Goal: Task Accomplishment & Management: Manage account settings

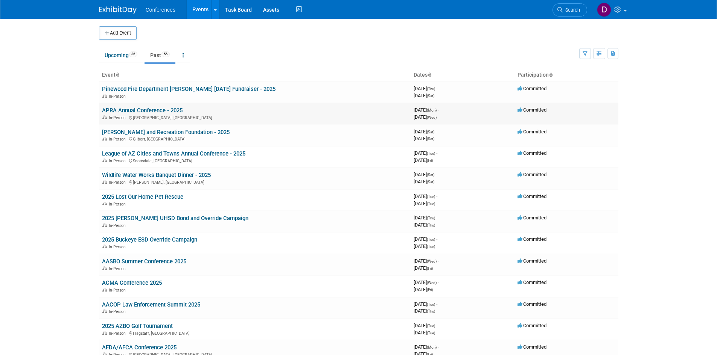
click at [163, 111] on link "APRA Annual Conference - 2025" at bounding box center [142, 110] width 80 height 7
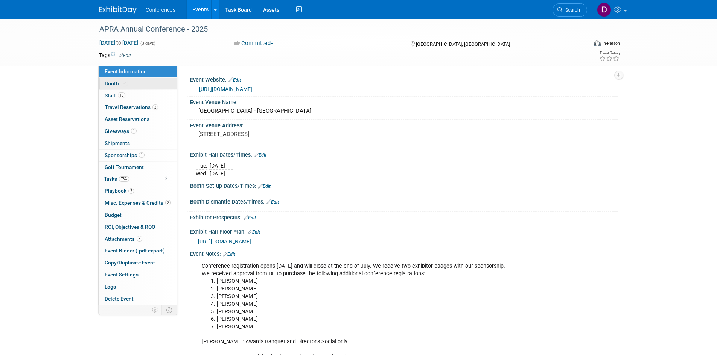
click at [111, 84] on span "Booth" at bounding box center [116, 83] width 23 height 6
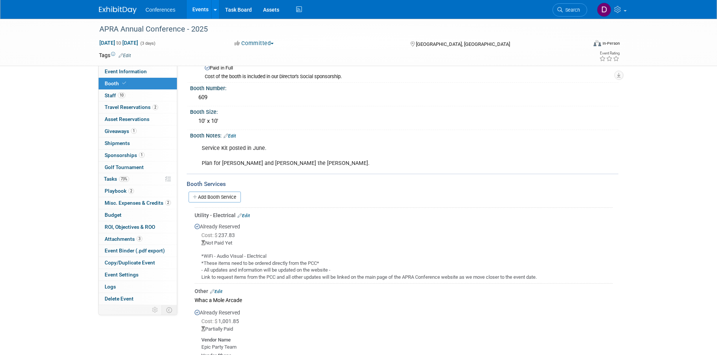
scroll to position [38, 0]
click at [112, 96] on span "Staff 10" at bounding box center [115, 96] width 21 height 6
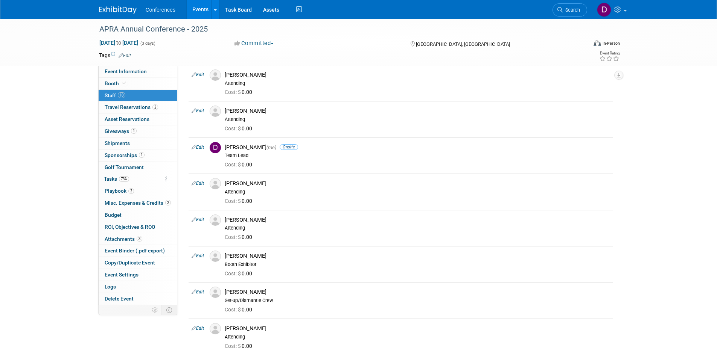
scroll to position [0, 0]
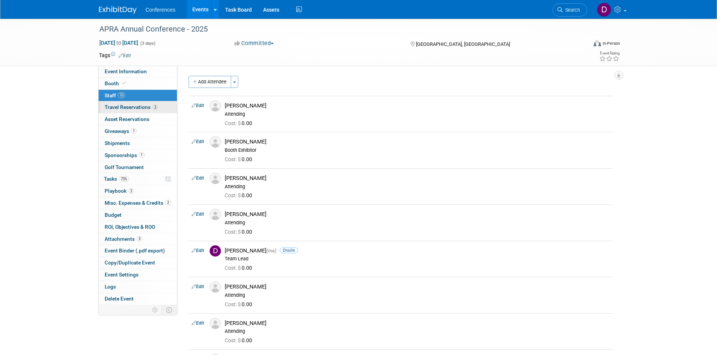
click at [109, 108] on span "Travel Reservations 2" at bounding box center [131, 107] width 53 height 6
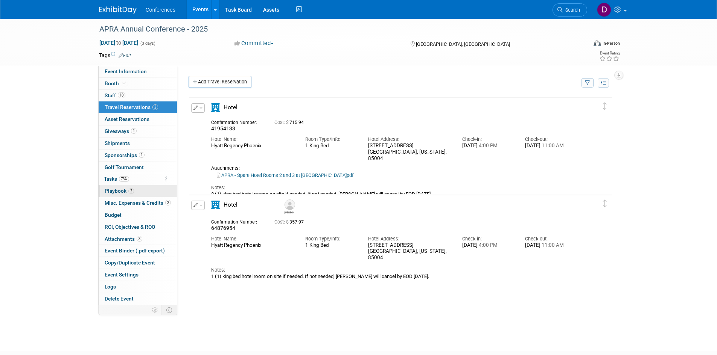
click at [117, 191] on span "Playbook 2" at bounding box center [119, 191] width 29 height 6
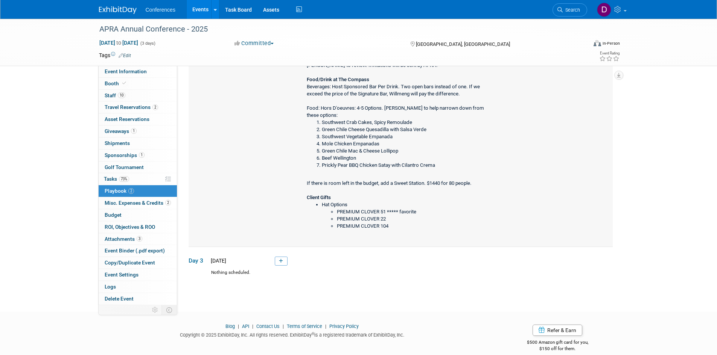
scroll to position [234, 0]
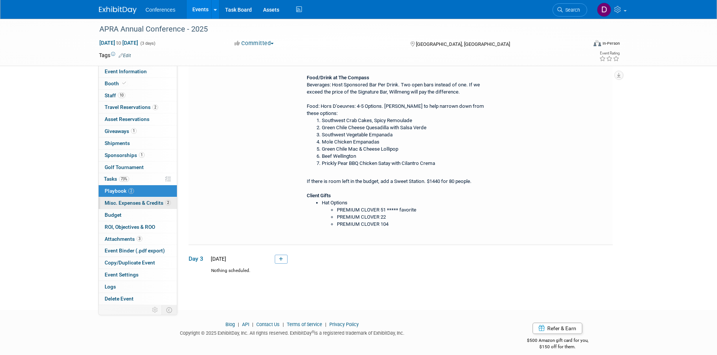
click at [139, 204] on span "Misc. Expenses & Credits 2" at bounding box center [138, 203] width 66 height 6
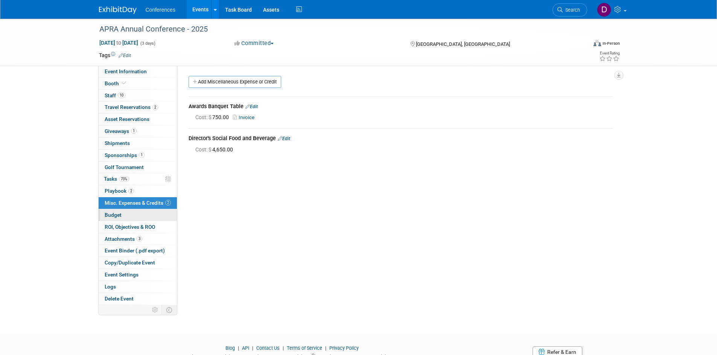
click at [102, 216] on link "Budget" at bounding box center [138, 216] width 78 height 12
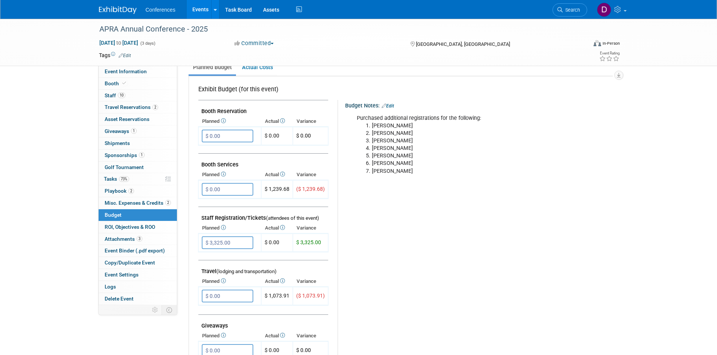
scroll to position [113, 0]
click at [390, 104] on link "Edit" at bounding box center [387, 104] width 12 height 5
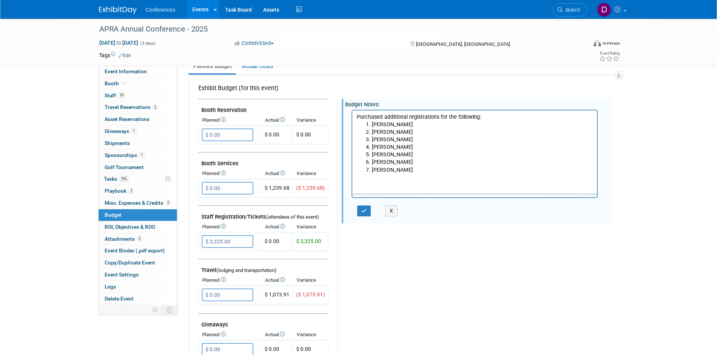
scroll to position [0, 0]
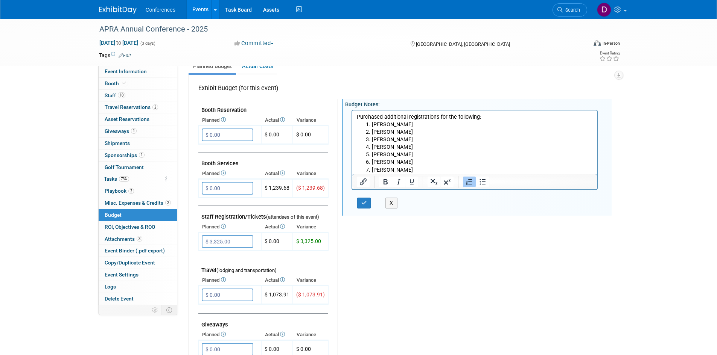
click at [409, 169] on li "[PERSON_NAME]" at bounding box center [481, 170] width 221 height 8
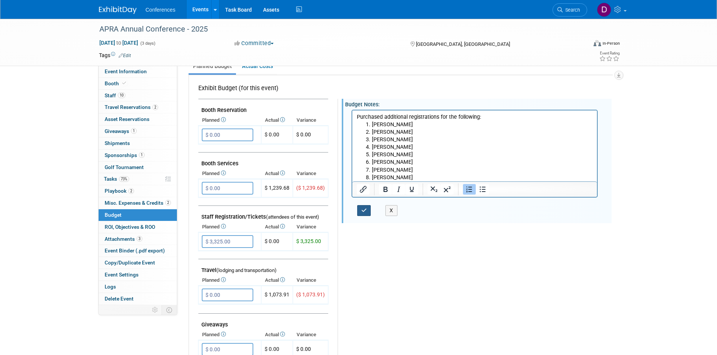
click at [361, 211] on icon "button" at bounding box center [364, 210] width 6 height 5
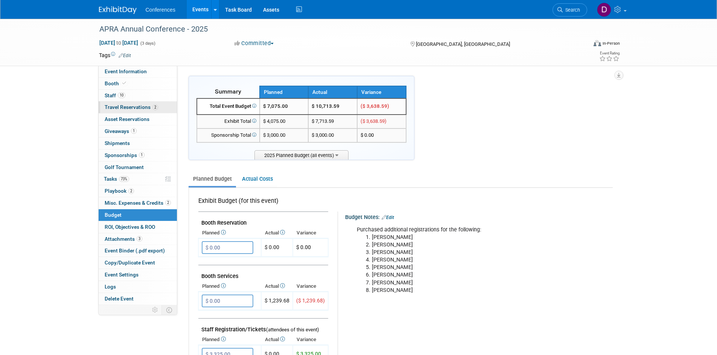
click at [109, 110] on span "Travel Reservations 2" at bounding box center [131, 107] width 53 height 6
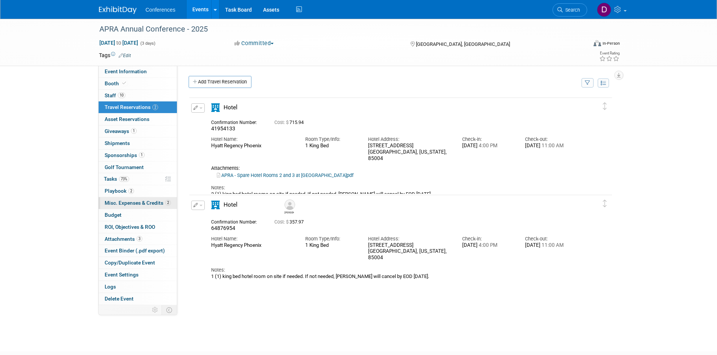
click at [117, 204] on span "Misc. Expenses & Credits 2" at bounding box center [138, 203] width 66 height 6
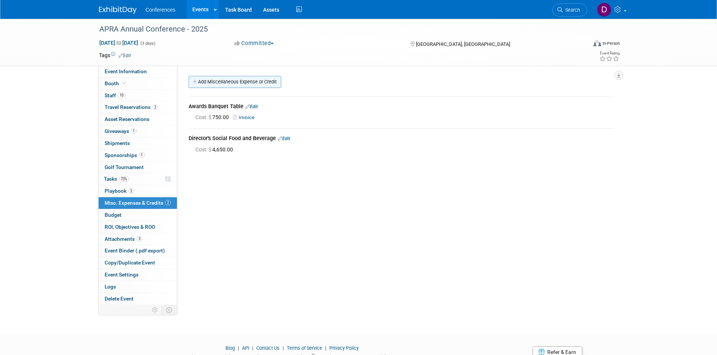
click at [247, 82] on link "Add Miscellaneous Expense or Credit" at bounding box center [234, 82] width 93 height 12
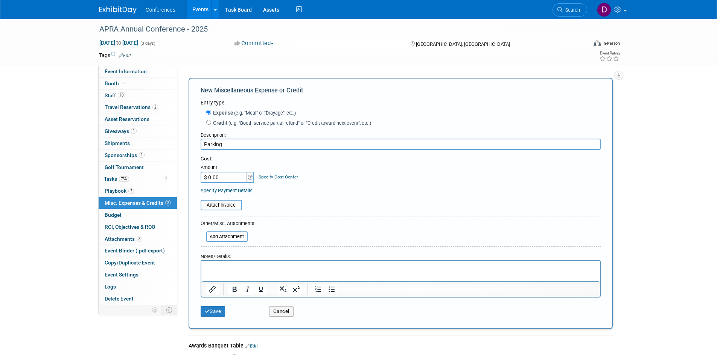
type input "Parking"
click at [223, 177] on input "$ 0.00" at bounding box center [223, 177] width 47 height 11
type input "$ 380.00"
click at [230, 270] on p "Rich Text Area. Press ALT-0 for help." at bounding box center [400, 268] width 390 height 8
click at [220, 310] on button "Save" at bounding box center [212, 312] width 25 height 11
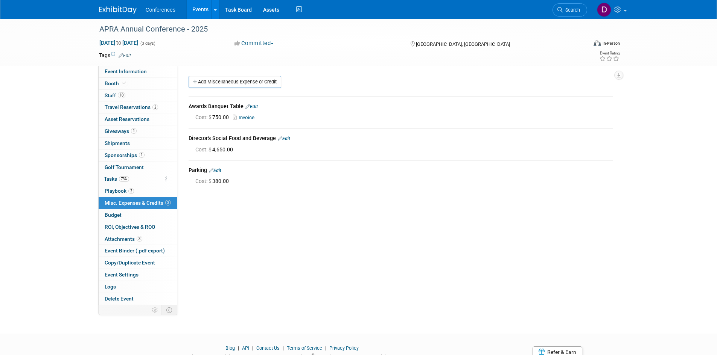
click at [260, 84] on link "Add Miscellaneous Expense or Credit" at bounding box center [234, 82] width 93 height 12
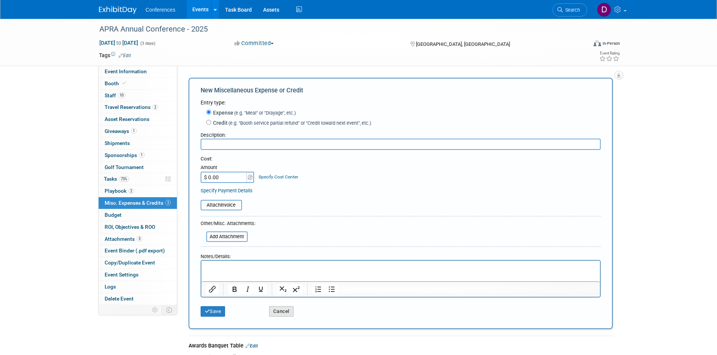
click at [283, 311] on button "Cancel" at bounding box center [281, 312] width 24 height 11
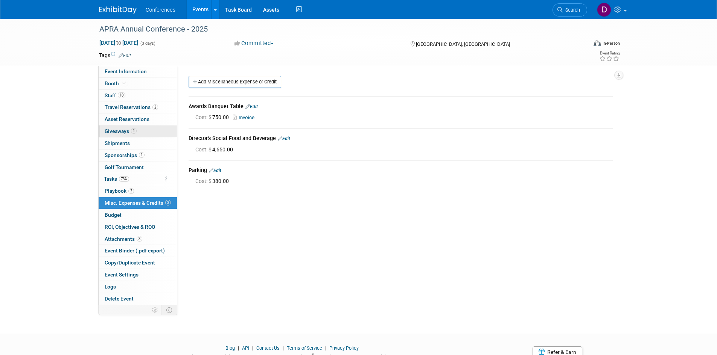
click at [107, 129] on span "Giveaways 1" at bounding box center [121, 131] width 32 height 6
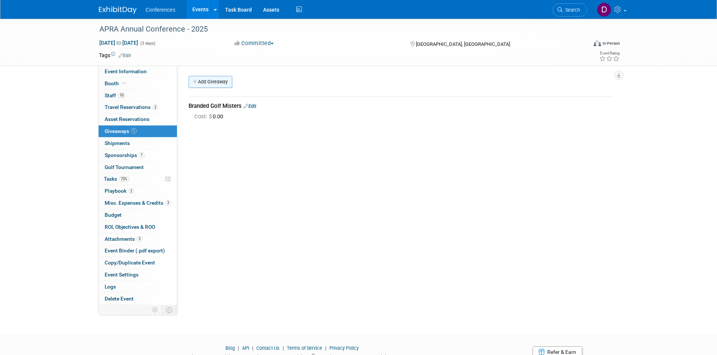
click at [211, 79] on link "Add Giveaway" at bounding box center [210, 82] width 44 height 12
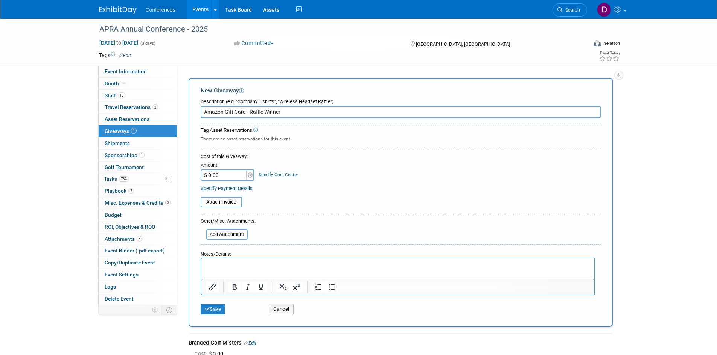
type input "Amazon Gift Card - Raffle Winner"
click at [231, 175] on input "$ 0.00" at bounding box center [223, 175] width 47 height 11
type input "$ 100.00"
click at [277, 223] on form "Description (e.g. "Company T-shirts", "Wireless Headset Raffle"): Amazon Gift C…" at bounding box center [400, 206] width 400 height 223
click at [211, 312] on button "Save" at bounding box center [212, 309] width 25 height 11
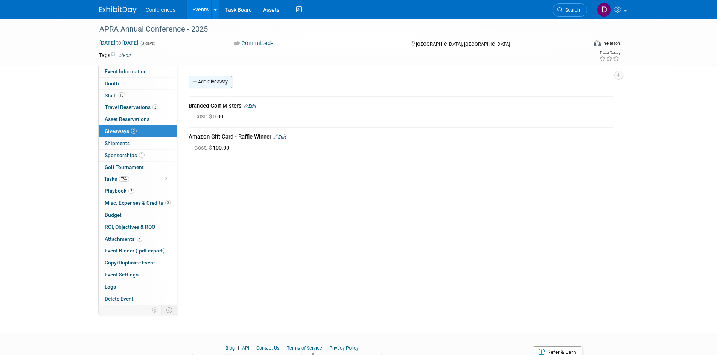
click at [217, 83] on link "Add Giveaway" at bounding box center [210, 82] width 44 height 12
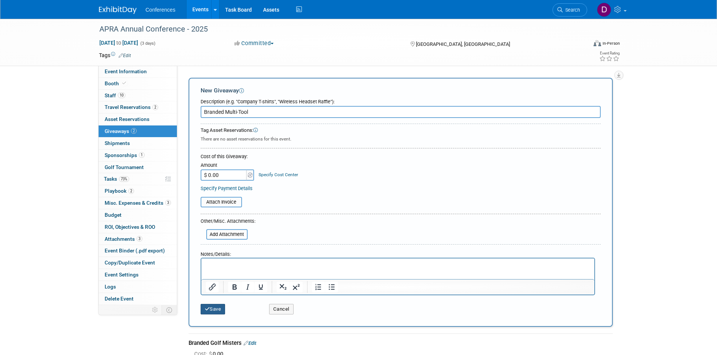
type input "Branded Multi-Tool"
click at [213, 311] on button "Save" at bounding box center [212, 309] width 25 height 11
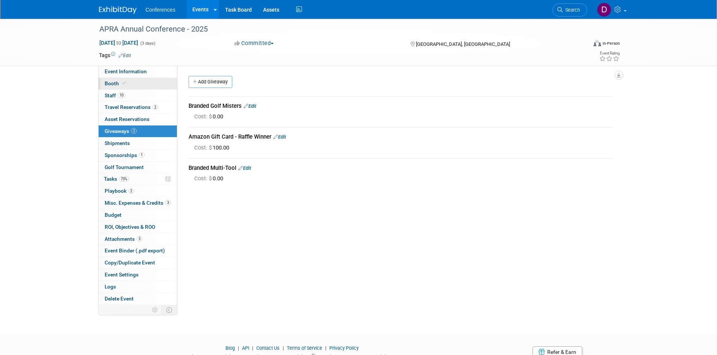
click at [112, 83] on span "Booth" at bounding box center [116, 83] width 23 height 6
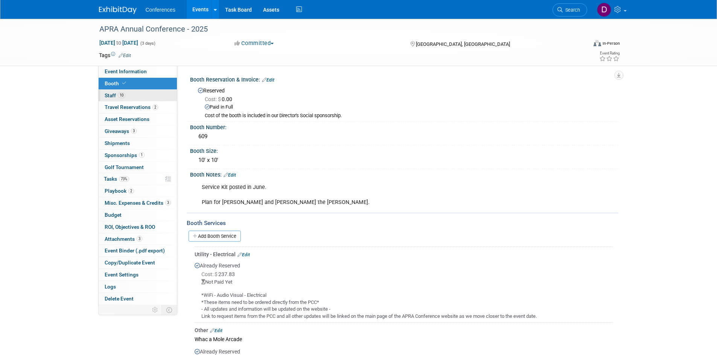
click at [109, 93] on span "Staff 10" at bounding box center [115, 96] width 21 height 6
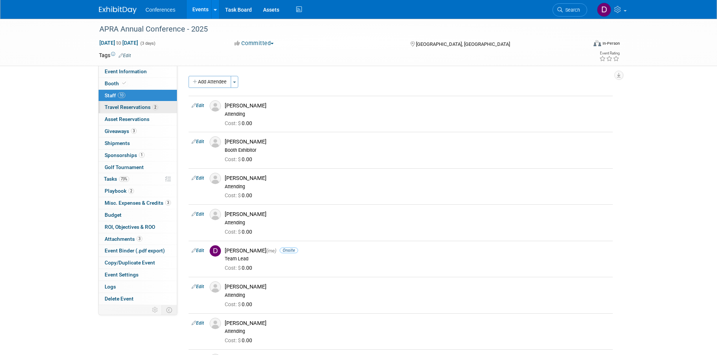
click at [106, 108] on span "Travel Reservations 2" at bounding box center [131, 107] width 53 height 6
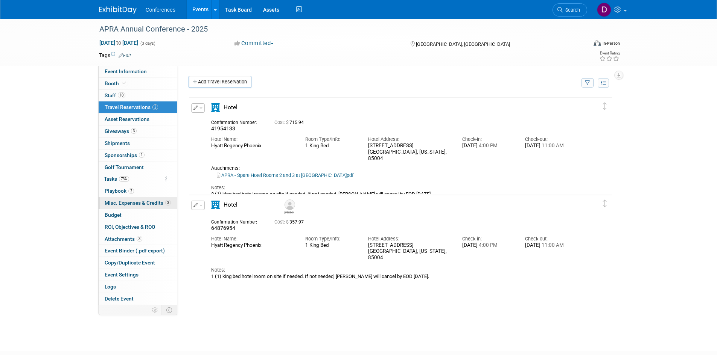
click at [134, 204] on span "Misc. Expenses & Credits 3" at bounding box center [138, 203] width 66 height 6
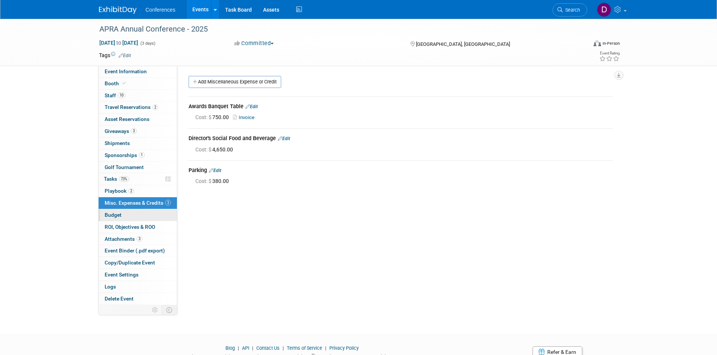
click at [132, 210] on link "Budget" at bounding box center [138, 216] width 78 height 12
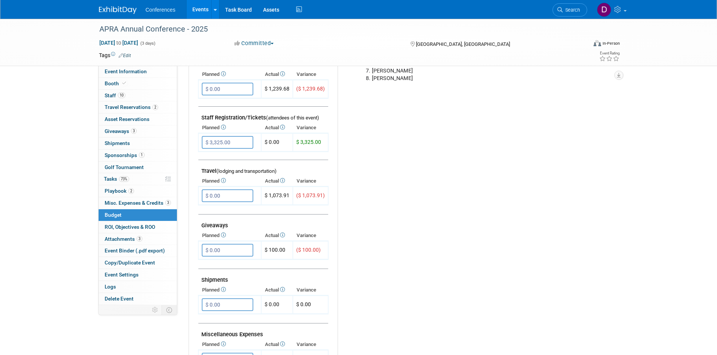
scroll to position [226, 0]
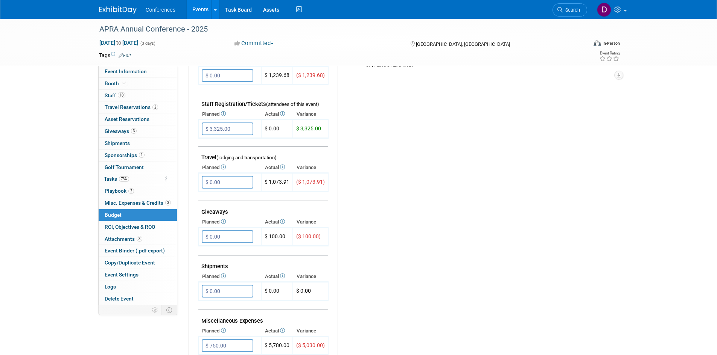
click at [385, 170] on div "Budget Notes: Edit Purchased additional registrations for the following: [PERSO…" at bounding box center [471, 181] width 269 height 390
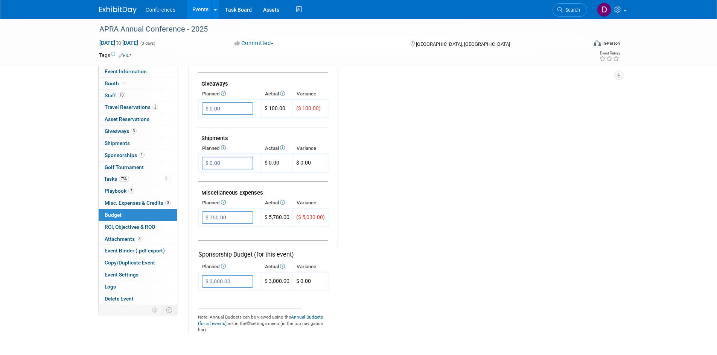
scroll to position [376, 0]
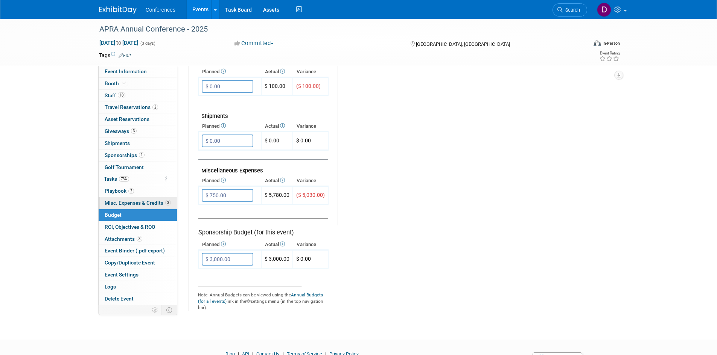
click at [122, 202] on span "Misc. Expenses & Credits 3" at bounding box center [138, 203] width 66 height 6
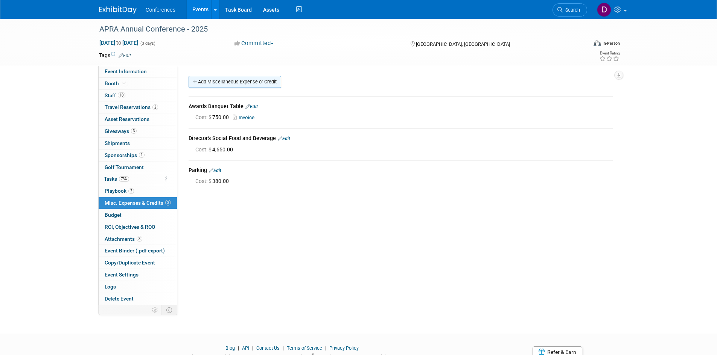
click at [223, 82] on link "Add Miscellaneous Expense or Credit" at bounding box center [234, 82] width 93 height 12
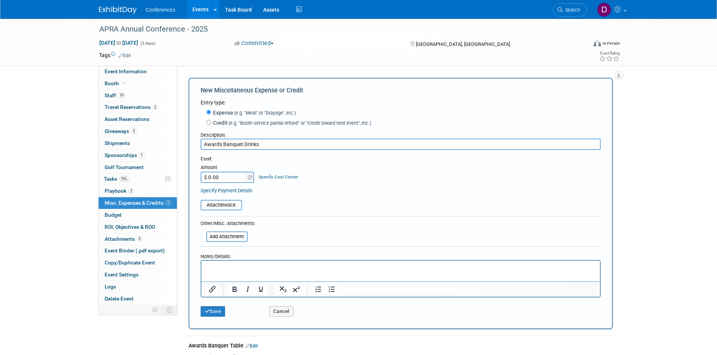
type input "Awards Banquet Drinks"
click at [231, 178] on input "$ 0.00" at bounding box center [223, 177] width 47 height 11
type input "$ 109.83"
click at [304, 225] on form "Entry type: Expense (e.g. "Meal" or "Drayage", etc.) Credit (e.g. "Booth servic…" at bounding box center [400, 210] width 400 height 222
click at [213, 311] on button "Save" at bounding box center [212, 312] width 25 height 11
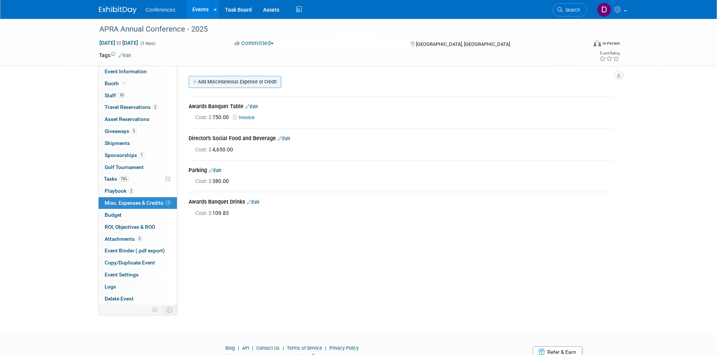
click at [264, 83] on link "Add Miscellaneous Expense or Credit" at bounding box center [234, 82] width 93 height 12
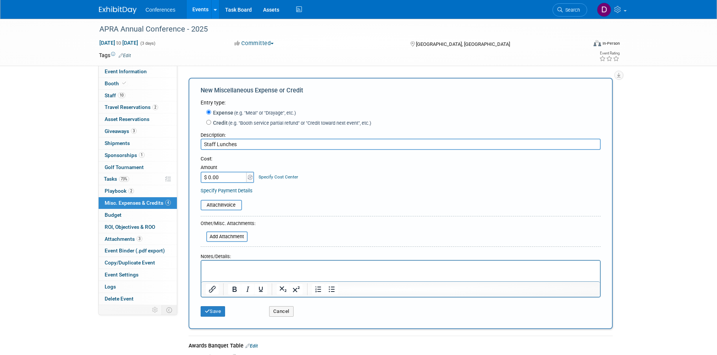
type input "Staff Lunches"
click at [219, 176] on input "$ 0.00" at bounding box center [223, 177] width 47 height 11
type input "$ 151.90"
click at [343, 192] on div "Specify Payment Details" at bounding box center [400, 191] width 400 height 8
click at [214, 309] on button "Save" at bounding box center [212, 312] width 25 height 11
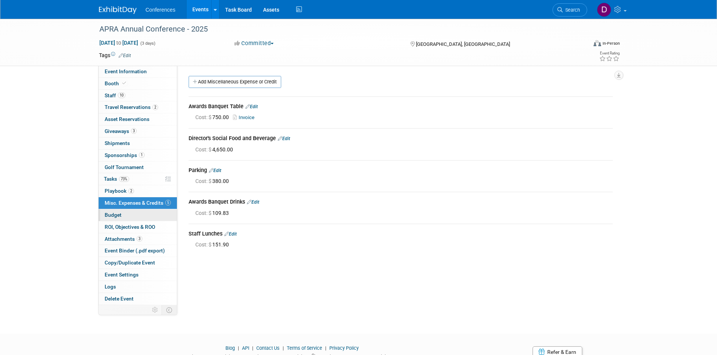
click at [108, 214] on span "Budget" at bounding box center [113, 215] width 17 height 6
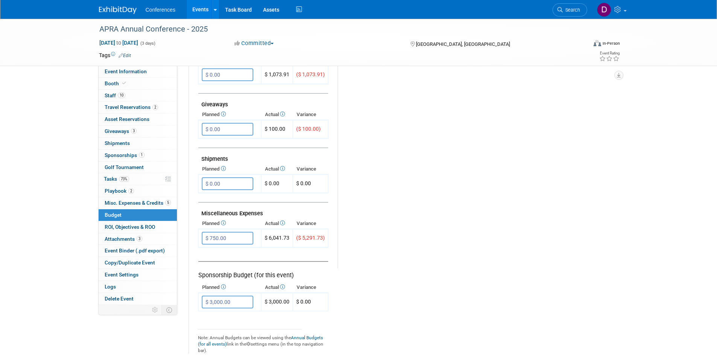
scroll to position [339, 0]
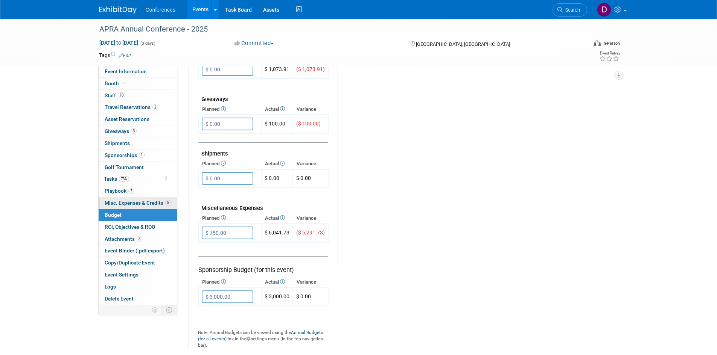
click at [114, 199] on link "5 Misc. Expenses & Credits 5" at bounding box center [138, 203] width 78 height 12
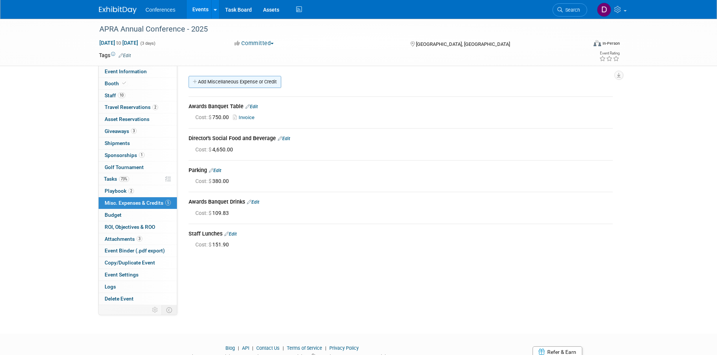
click at [258, 85] on link "Add Miscellaneous Expense or Credit" at bounding box center [234, 82] width 93 height 12
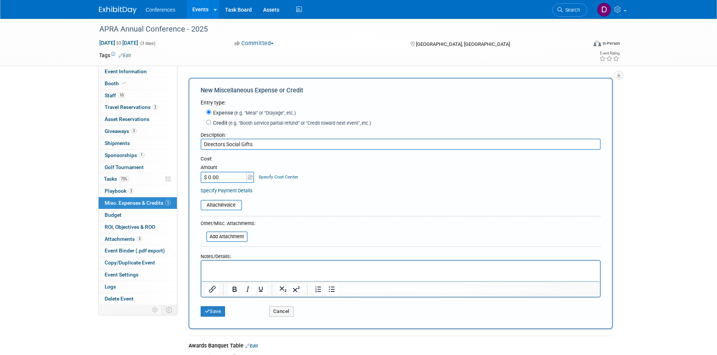
type input "Directors Social Gifts"
click at [230, 175] on input "$ 0.00" at bounding box center [223, 177] width 47 height 11
type input "$ 5,770.00"
click at [291, 222] on form "Entry type: Expense (e.g. "Meal" or "Drayage", etc.) Credit (e.g. "Booth servic…" at bounding box center [400, 210] width 400 height 222
click at [208, 313] on icon "submit" at bounding box center [207, 311] width 5 height 5
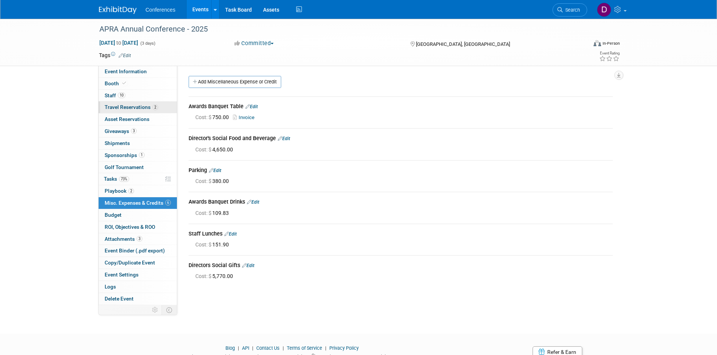
click at [119, 108] on span "Travel Reservations 2" at bounding box center [131, 107] width 53 height 6
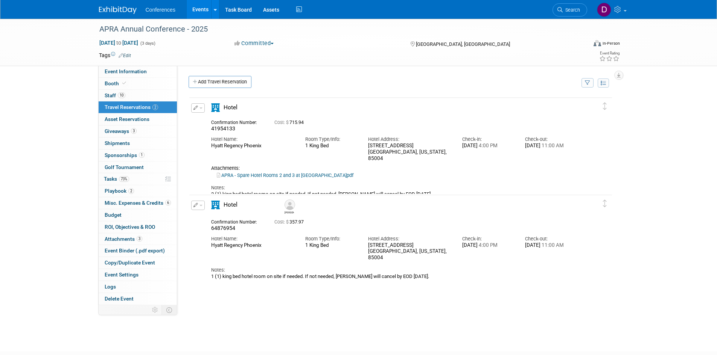
click at [366, 123] on div "Cost: $ 715.94" at bounding box center [409, 123] width 271 height 6
click at [33, 257] on div "APRA Annual Conference - 2025 [DATE] to [DATE] (3 days) [DATE] to [DATE] Commit…" at bounding box center [358, 178] width 717 height 319
click at [114, 228] on span "ROI, Objectives & ROO 0" at bounding box center [130, 227] width 50 height 6
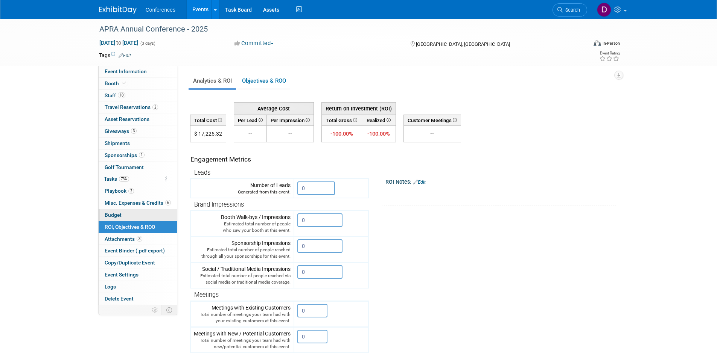
click at [111, 218] on link "Budget" at bounding box center [138, 216] width 78 height 12
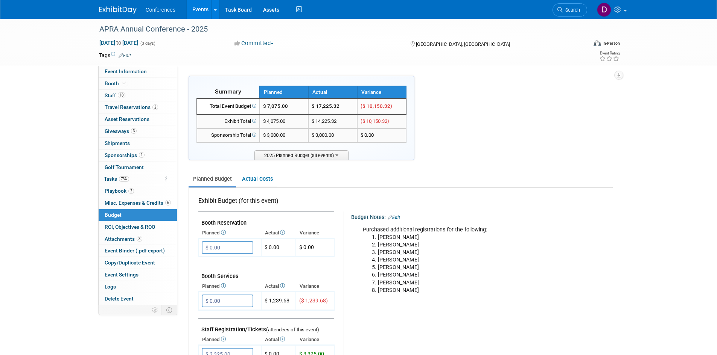
click at [84, 181] on div "APRA Annual Conference - 2025 [DATE] to [DATE] (3 days) [DATE] to [DATE] Commit…" at bounding box center [358, 357] width 717 height 677
click at [115, 204] on span "Misc. Expenses & Credits 6" at bounding box center [138, 203] width 66 height 6
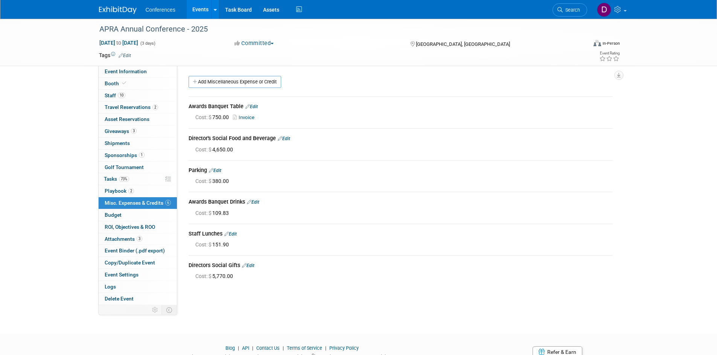
click at [55, 201] on div "APRA Annual Conference - 2025 [DATE] to [DATE] (3 days) [DATE] to [DATE] Commit…" at bounding box center [358, 170] width 717 height 302
click at [64, 206] on div "APRA Annual Conference - 2025 [DATE] to [DATE] (3 days) [DATE] to [DATE] Commit…" at bounding box center [358, 170] width 717 height 302
click at [67, 155] on div "APRA Annual Conference - 2025 [DATE] to [DATE] (3 days) [DATE] to [DATE] Commit…" at bounding box center [358, 170] width 717 height 302
click at [122, 240] on span "Attachments 3" at bounding box center [124, 239] width 38 height 6
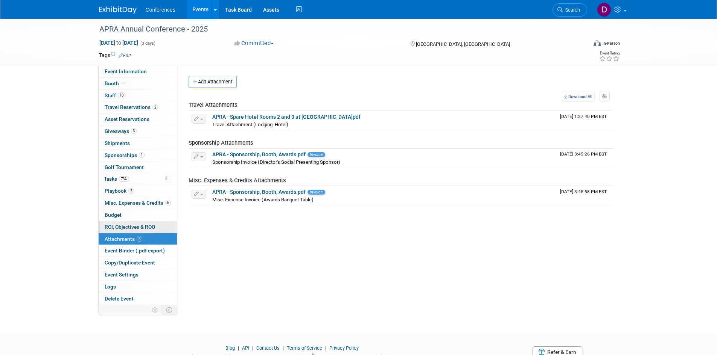
click at [116, 229] on span "ROI, Objectives & ROO 0" at bounding box center [130, 227] width 50 height 6
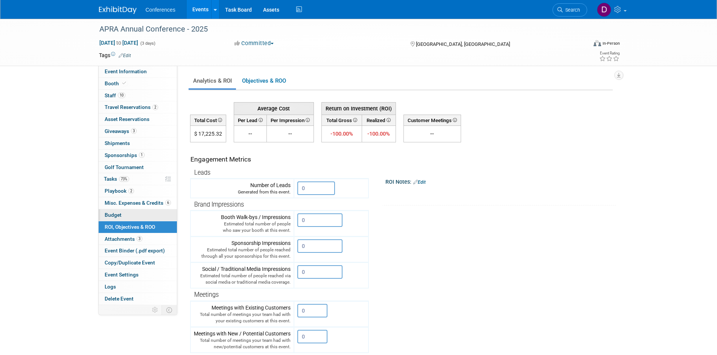
click at [113, 217] on span "Budget" at bounding box center [113, 215] width 17 height 6
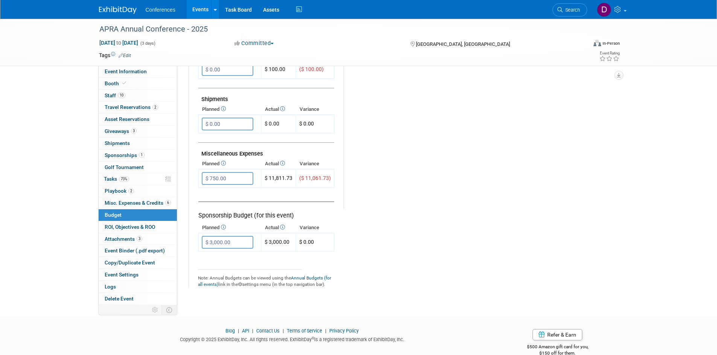
scroll to position [407, 0]
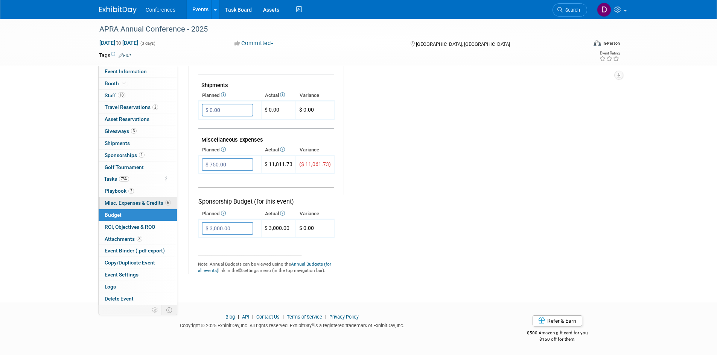
click at [127, 200] on span "Misc. Expenses & Credits 6" at bounding box center [138, 203] width 66 height 6
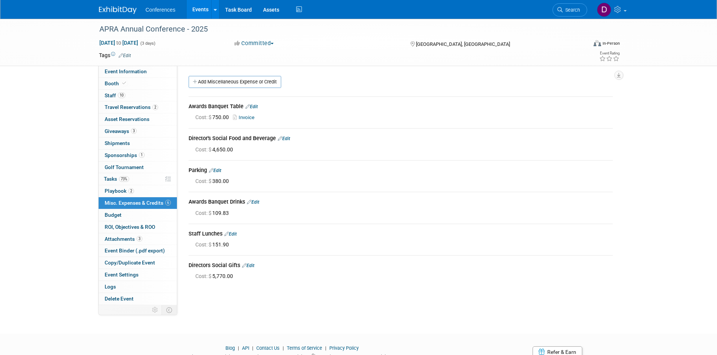
click at [63, 184] on div "APRA Annual Conference - 2025 [DATE] to [DATE] (3 days) [DATE] to [DATE] Commit…" at bounding box center [358, 170] width 717 height 302
click at [62, 84] on div "APRA Annual Conference - 2025 [DATE] to [DATE] (3 days) [DATE] to [DATE] Commit…" at bounding box center [358, 170] width 717 height 302
click at [71, 153] on div "APRA Annual Conference - 2025 [DATE] to [DATE] (3 days) [DATE] to [DATE] Commit…" at bounding box center [358, 170] width 717 height 302
click at [122, 215] on link "Budget" at bounding box center [138, 216] width 78 height 12
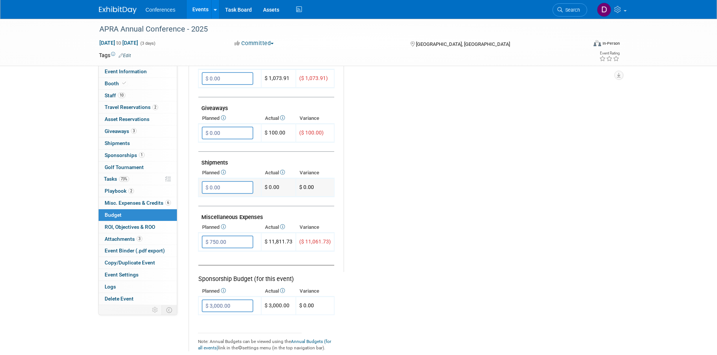
scroll to position [339, 0]
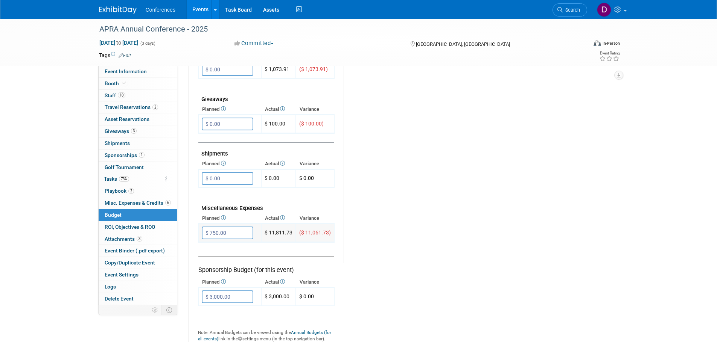
click at [240, 232] on input "$ 750.00" at bounding box center [228, 233] width 52 height 13
click at [367, 217] on div "Budget Notes: Edit Purchased additional registrations for the following: [PERSO…" at bounding box center [474, 68] width 263 height 390
click at [241, 231] on input "$ 750.00" at bounding box center [228, 233] width 52 height 13
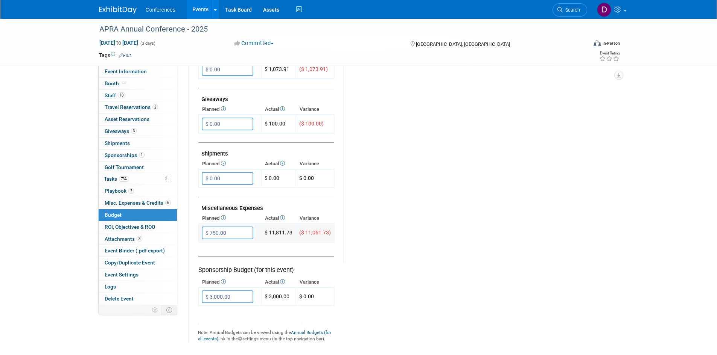
click at [241, 232] on input "$ 750.00" at bounding box center [228, 233] width 52 height 13
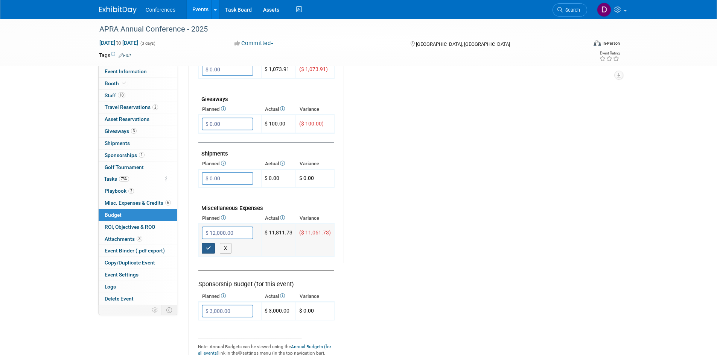
click at [204, 251] on button "button" at bounding box center [209, 248] width 14 height 11
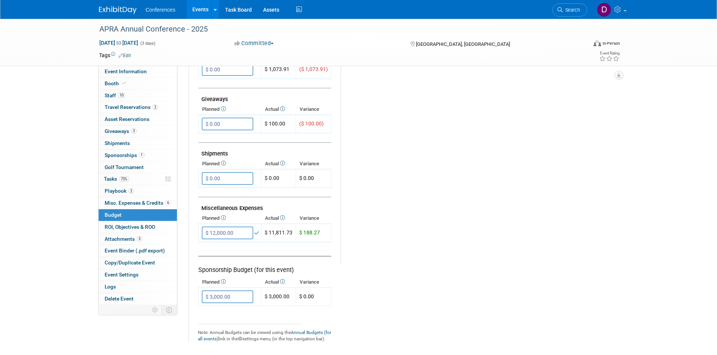
click at [453, 266] on tr "Exhibit Budget (for this event) [GEOGRAPHIC_DATA] $ 0.00 X $ 0.00 X X" at bounding box center [403, 96] width 411 height 493
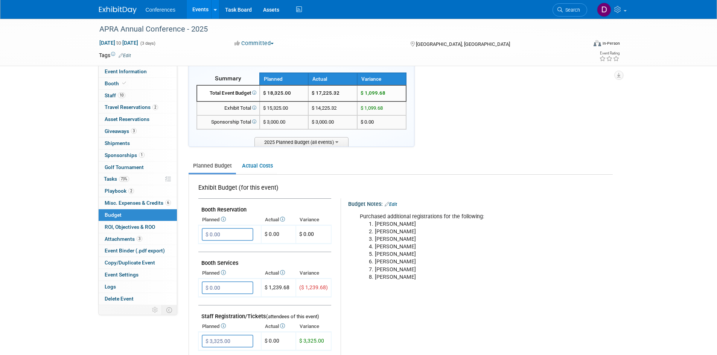
scroll to position [0, 0]
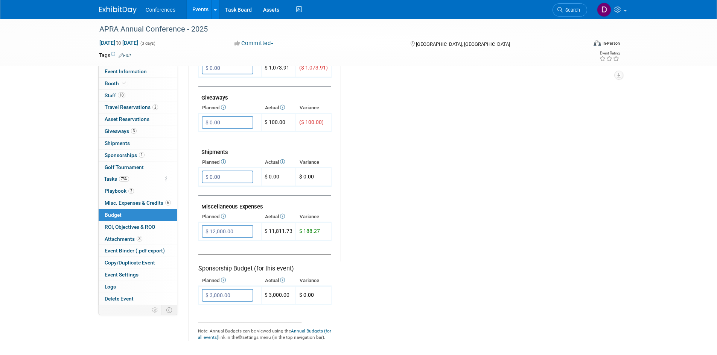
scroll to position [376, 0]
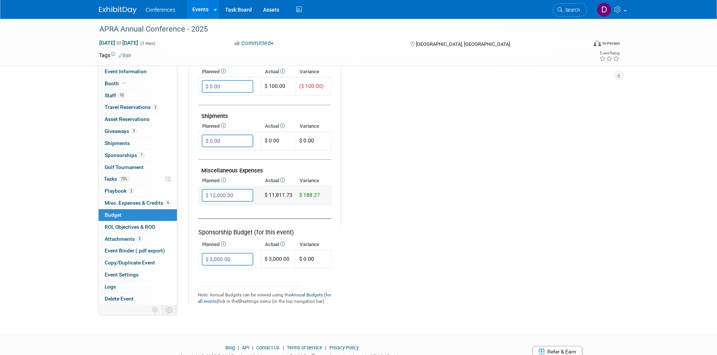
click at [241, 194] on input "$ 12,000.00" at bounding box center [228, 195] width 52 height 13
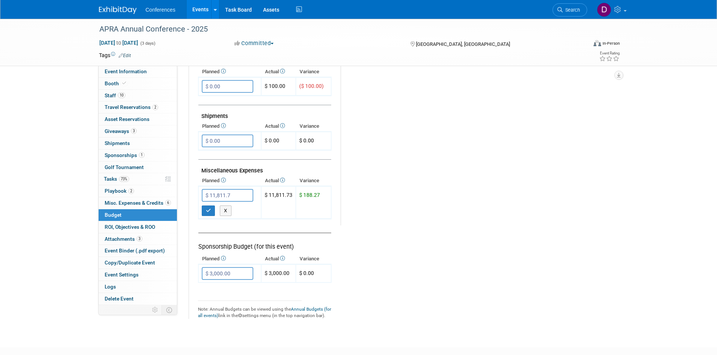
type input "$ 11,811.73"
click at [436, 169] on div "Budget Notes: Edit Purchased additional registrations for the following: [PERSO…" at bounding box center [473, 31] width 266 height 390
click at [205, 211] on button "button" at bounding box center [209, 211] width 14 height 11
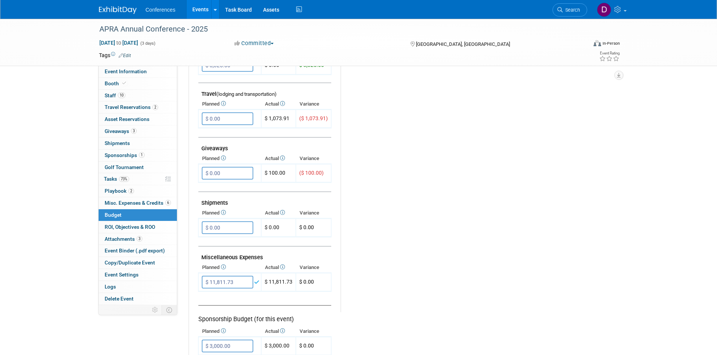
scroll to position [263, 0]
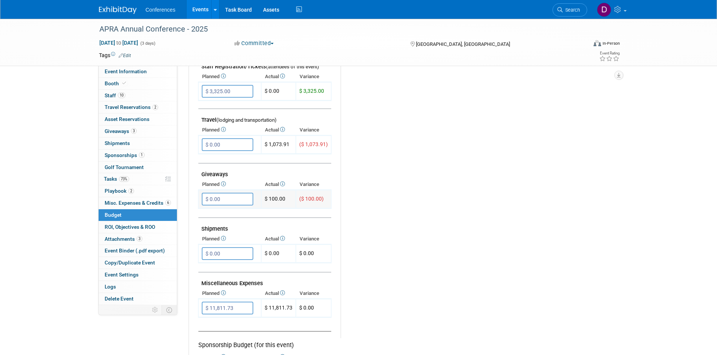
click at [227, 199] on input "$ 0.00" at bounding box center [228, 199] width 52 height 13
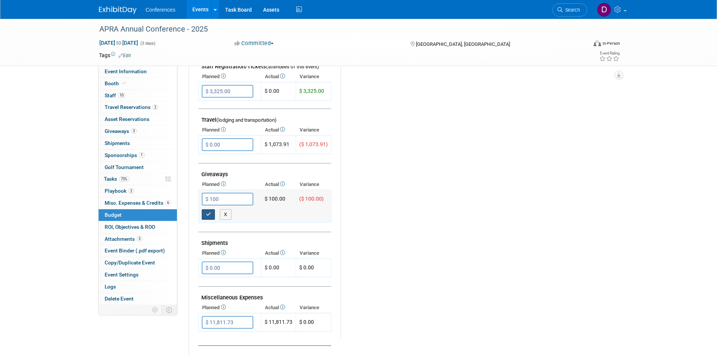
type input "$ 100.00"
click at [210, 219] on button "button" at bounding box center [209, 215] width 14 height 11
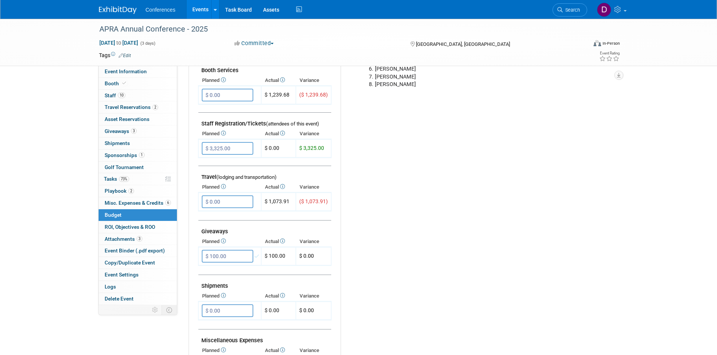
scroll to position [188, 0]
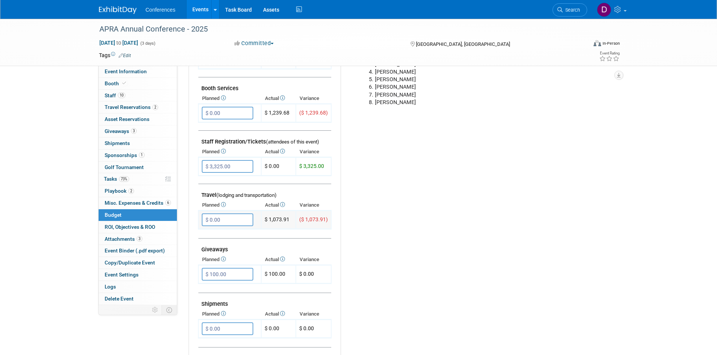
click at [227, 217] on input "$ 0.00" at bounding box center [228, 220] width 52 height 13
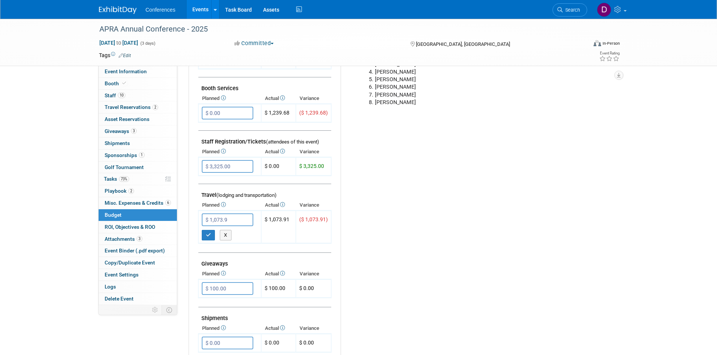
type input "$ 1,073.91"
click at [203, 234] on button "button" at bounding box center [209, 235] width 14 height 11
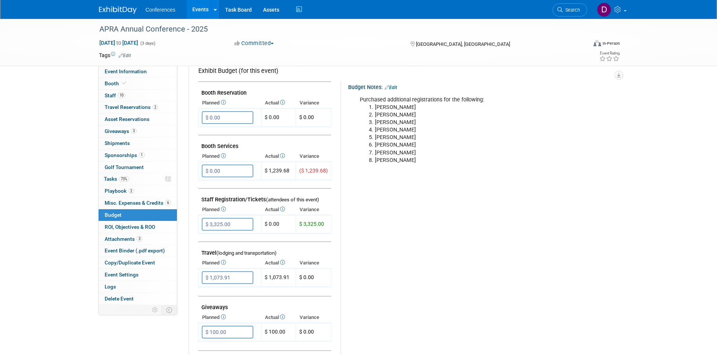
scroll to position [113, 0]
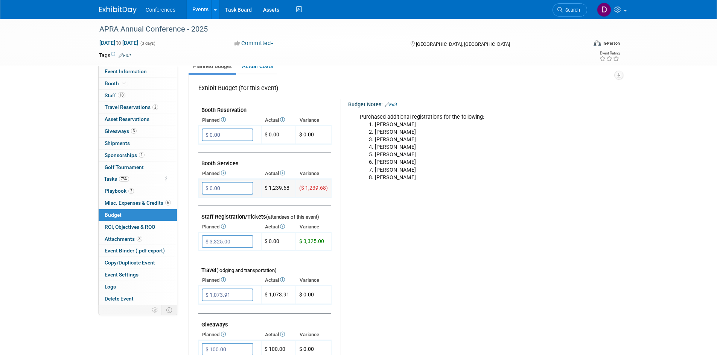
click at [244, 190] on input "$ 0.00" at bounding box center [228, 188] width 52 height 13
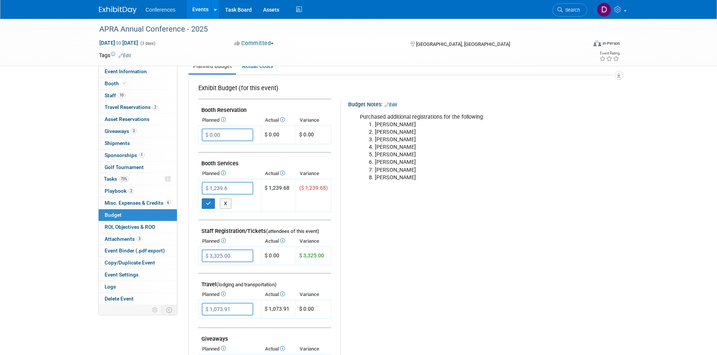
type input "$ 1,239.68"
click at [212, 203] on button "button" at bounding box center [209, 204] width 14 height 11
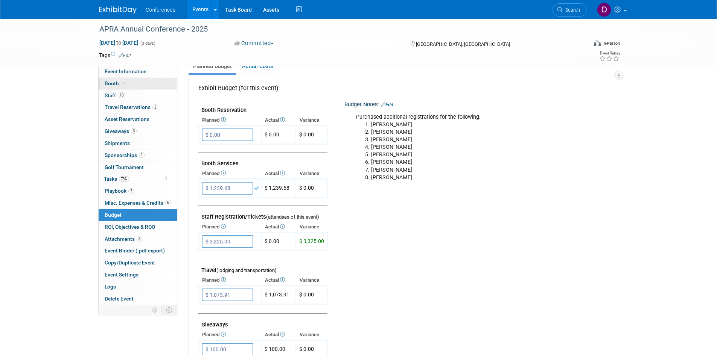
click at [111, 82] on span "Booth" at bounding box center [116, 83] width 23 height 6
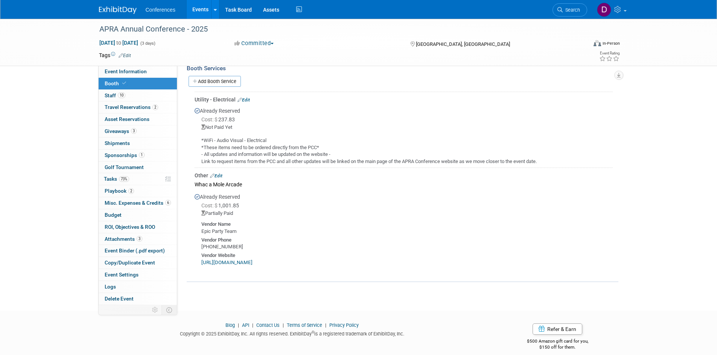
scroll to position [163, 0]
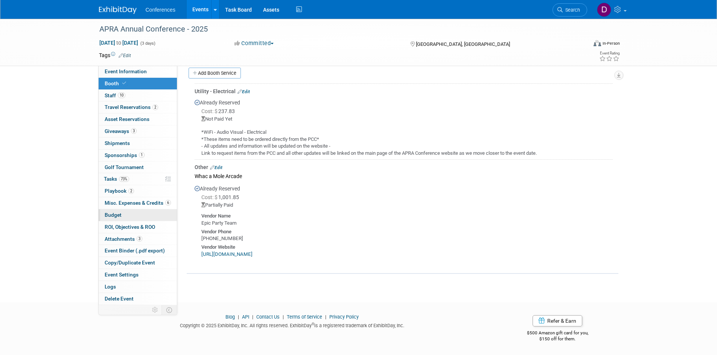
click at [112, 214] on span "Budget" at bounding box center [113, 215] width 17 height 6
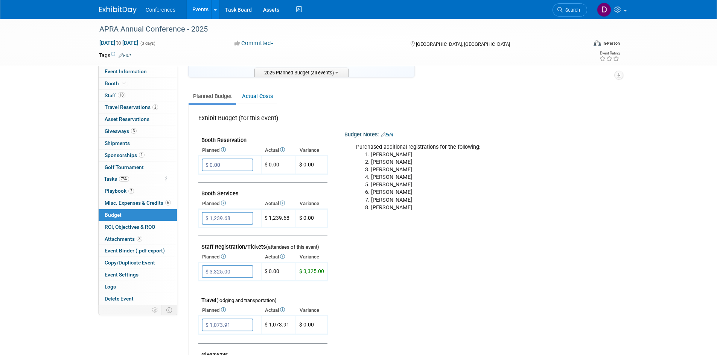
scroll to position [113, 0]
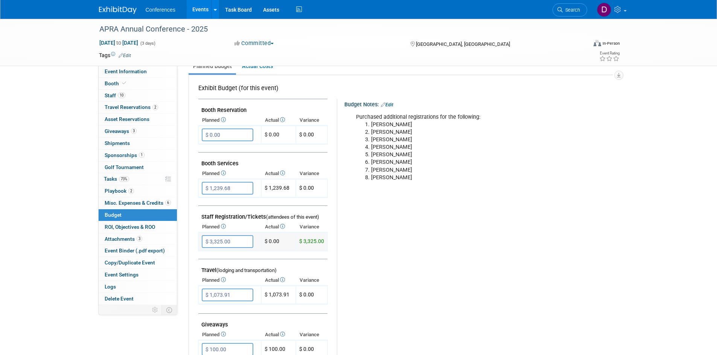
click at [234, 239] on input "$ 3,325.00" at bounding box center [228, 241] width 52 height 13
click at [272, 241] on td "$ 0.00" at bounding box center [278, 242] width 35 height 18
click at [249, 240] on input "$ 3,325.00" at bounding box center [228, 241] width 52 height 13
click at [284, 241] on td "$ 0.00" at bounding box center [278, 242] width 35 height 18
click at [283, 228] on icon at bounding box center [282, 226] width 6 height 5
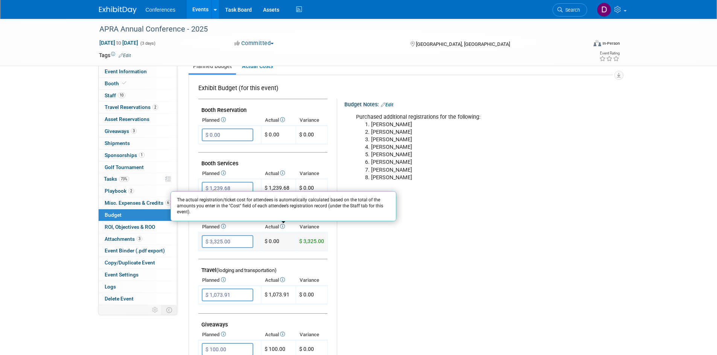
click at [282, 242] on td "$ 0.00" at bounding box center [278, 242] width 35 height 18
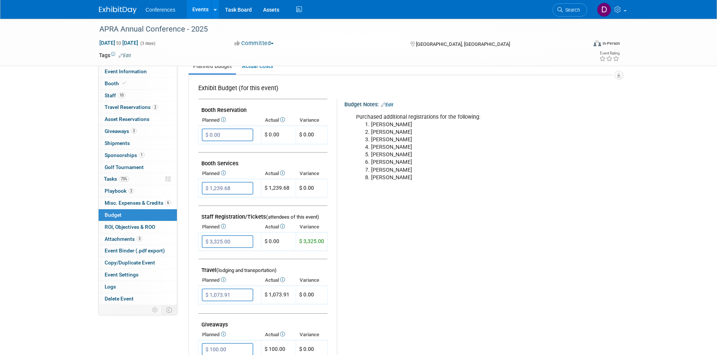
click at [285, 227] on icon at bounding box center [282, 226] width 6 height 5
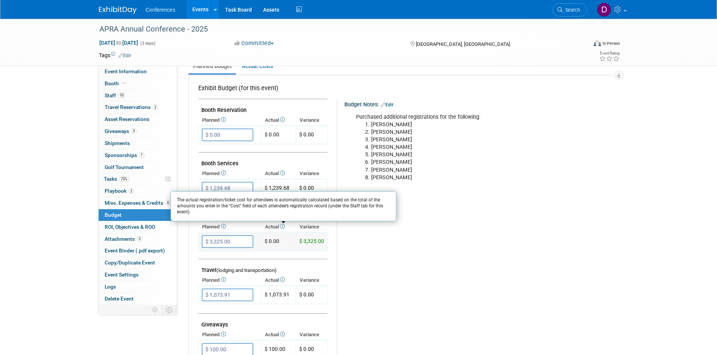
click at [281, 240] on td "$ 0.00" at bounding box center [278, 242] width 35 height 18
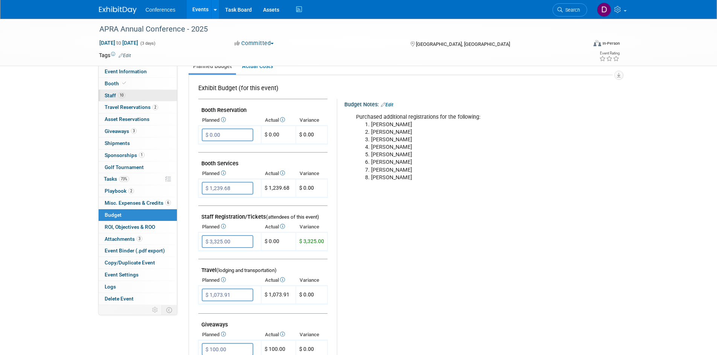
click at [109, 99] on link "10 Staff 10" at bounding box center [138, 96] width 78 height 12
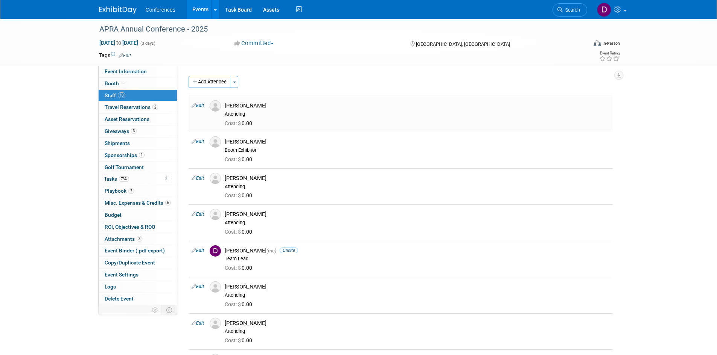
click at [200, 103] on link "Edit" at bounding box center [197, 105] width 12 height 5
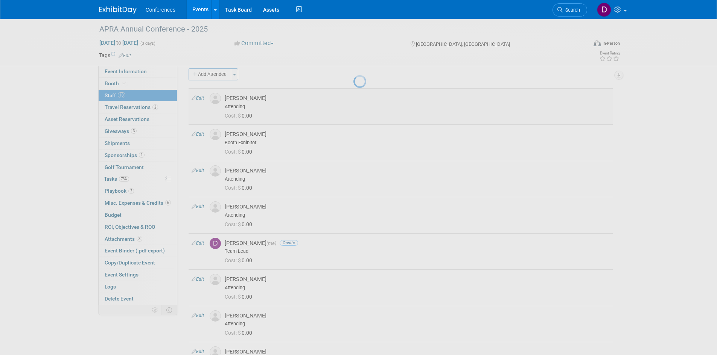
select select "b2950476-baac-4149-9ccb-795bd50b48e3"
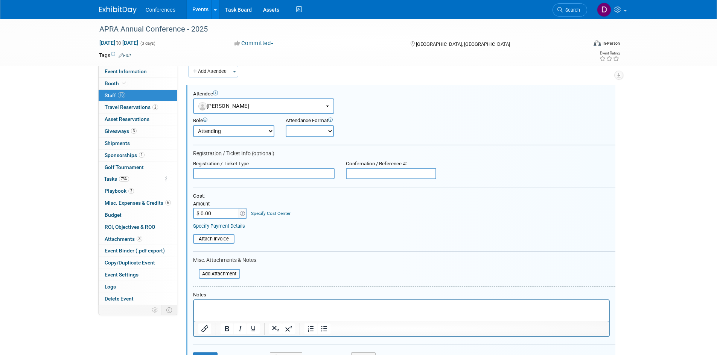
click at [228, 215] on input "$ 0.00" at bounding box center [216, 213] width 47 height 11
type input "$ 475.00"
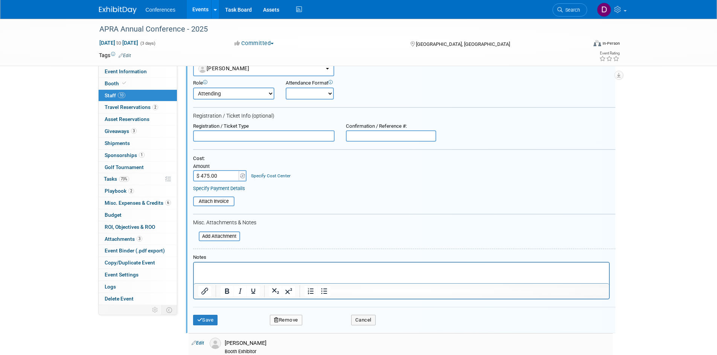
scroll to position [161, 0]
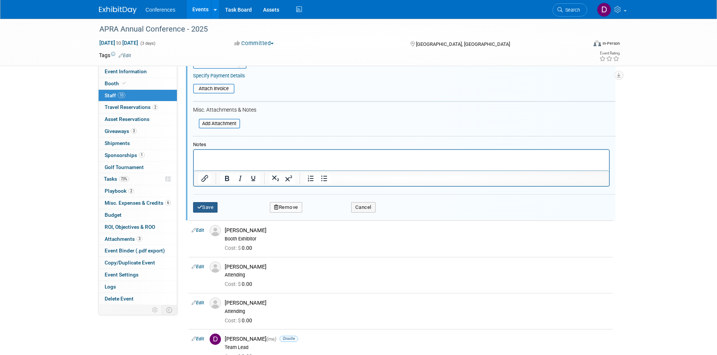
click at [200, 207] on icon "submit" at bounding box center [199, 207] width 5 height 5
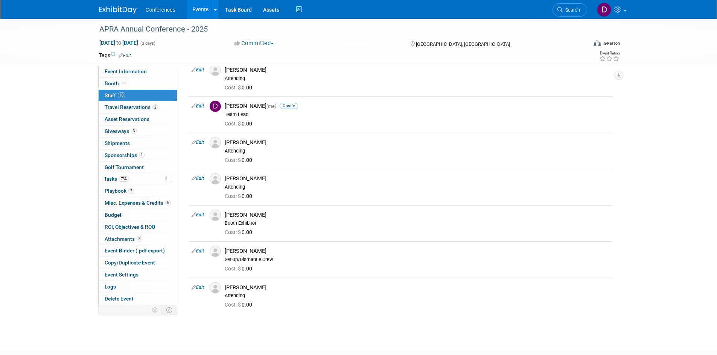
scroll to position [11, 0]
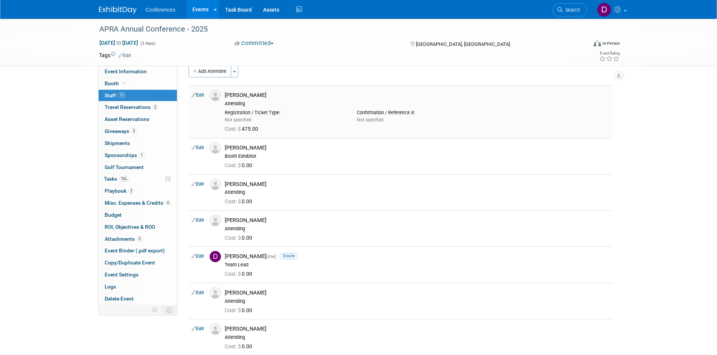
click at [201, 96] on link "Edit" at bounding box center [197, 95] width 12 height 5
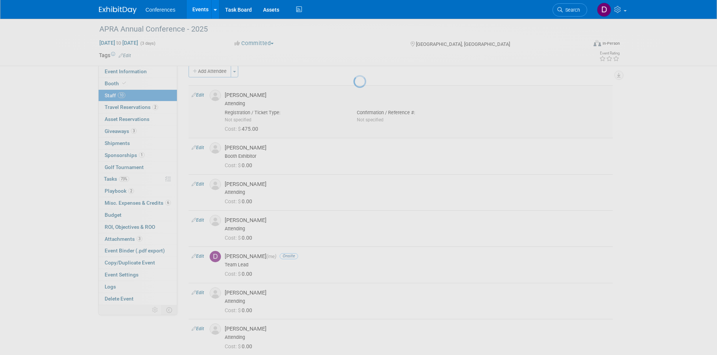
select select "b2950476-baac-4149-9ccb-795bd50b48e3"
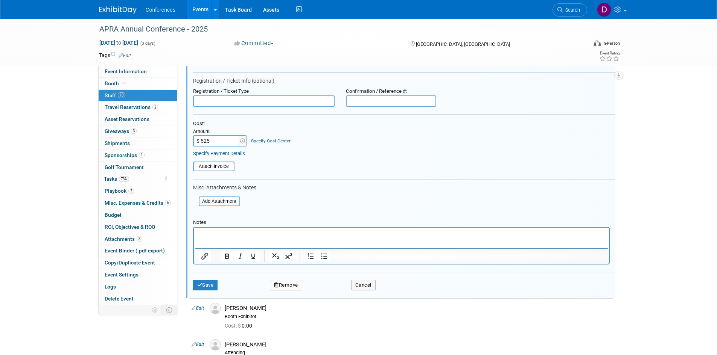
scroll to position [86, 0]
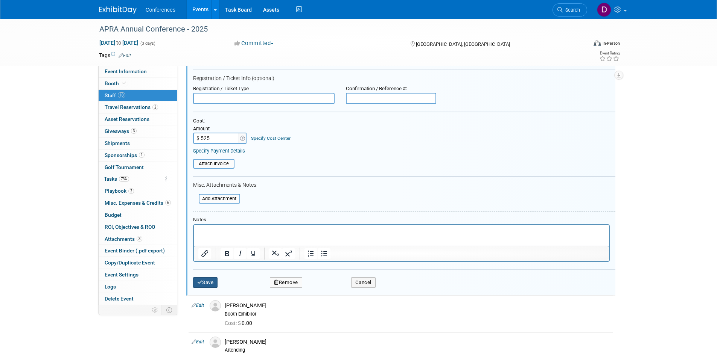
type input "$ 525.00"
click at [205, 284] on button "Save" at bounding box center [205, 283] width 25 height 11
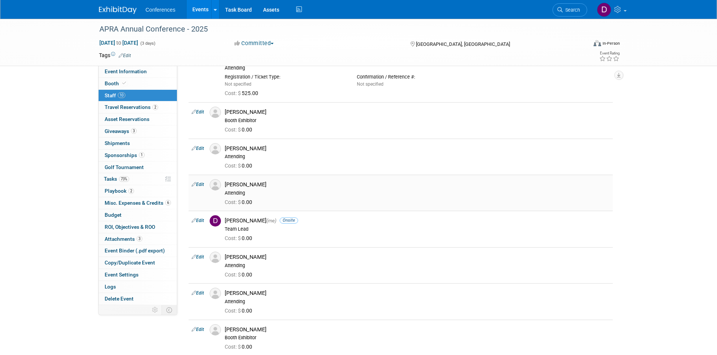
scroll to position [0, 0]
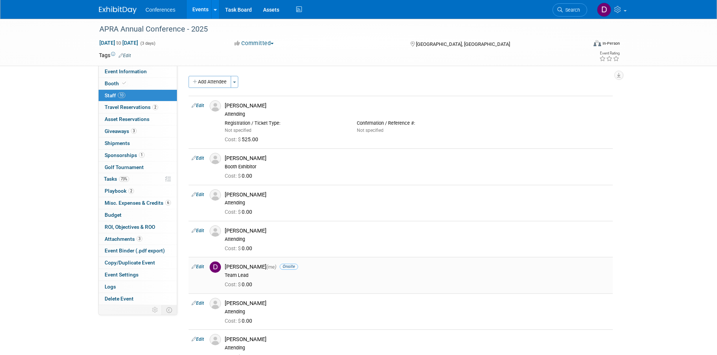
click at [199, 267] on link "Edit" at bounding box center [197, 266] width 12 height 5
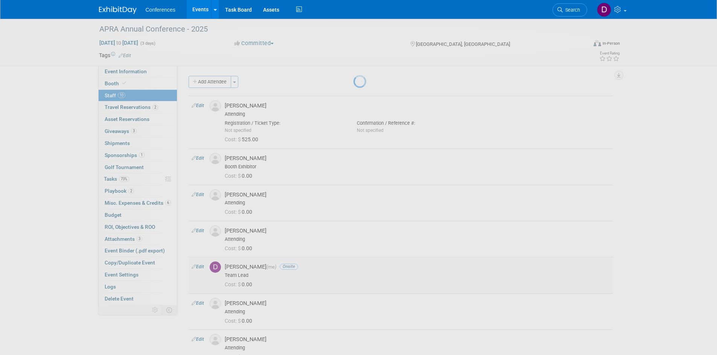
select select "3a97a772-eb85-4ca2-a88a-341233a23f4d"
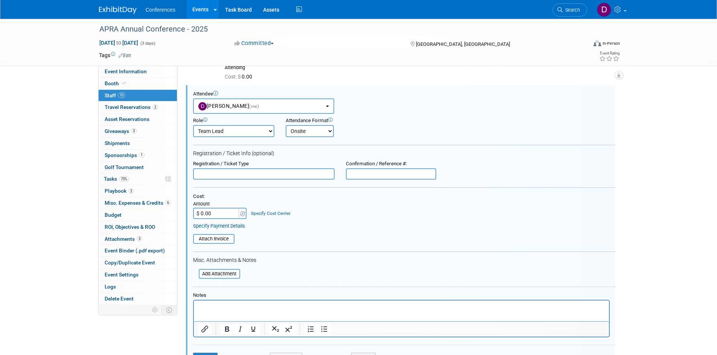
click at [222, 214] on input "$ 0.00" at bounding box center [216, 213] width 47 height 11
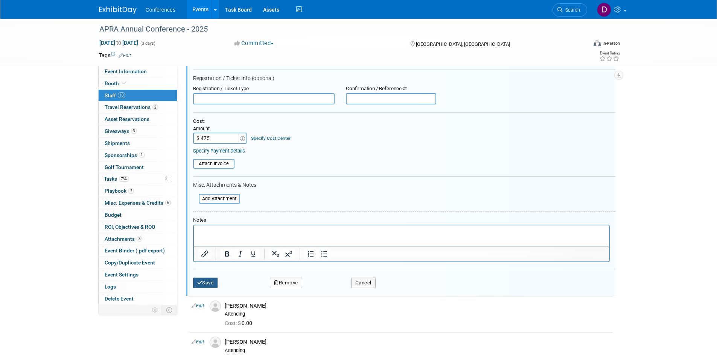
type input "$ 475.00"
click at [208, 283] on button "Save" at bounding box center [205, 283] width 25 height 11
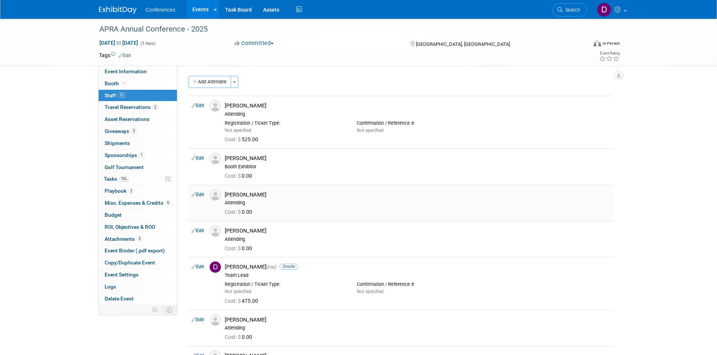
click at [200, 192] on link "Edit" at bounding box center [197, 194] width 12 height 5
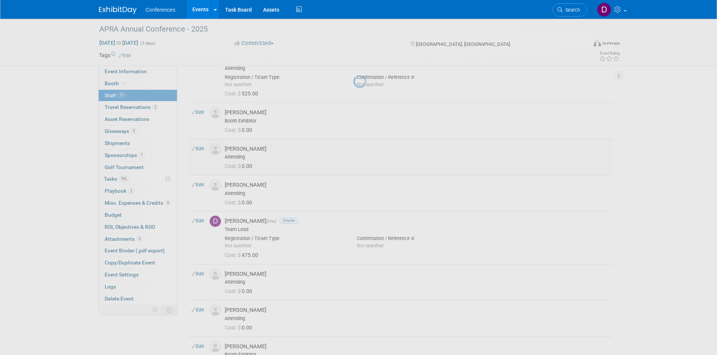
select select "6e3bbe10-2b9f-421a-8f4c-17747c48bac9"
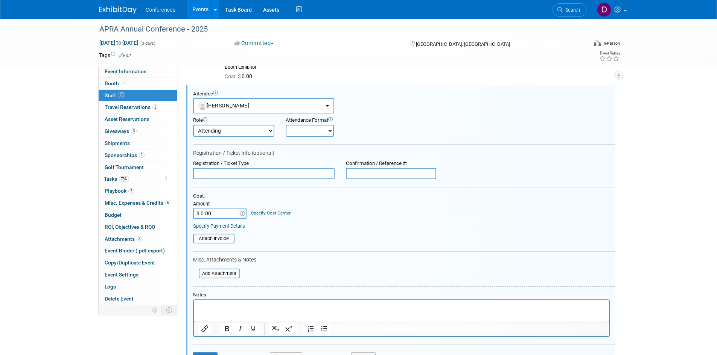
click at [211, 214] on input "$ 0.00" at bounding box center [216, 213] width 47 height 11
type input "$ 525.00"
click at [346, 220] on div "Cost: Amount $ 525.00 Specify Cost Center Cost Center -- Not Specified --" at bounding box center [404, 211] width 422 height 36
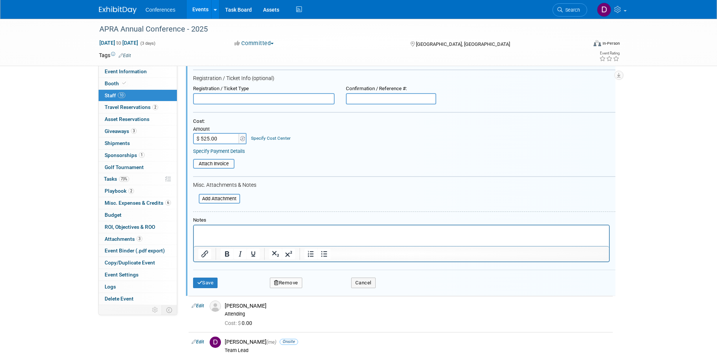
scroll to position [175, 0]
click at [211, 284] on button "Save" at bounding box center [205, 283] width 25 height 11
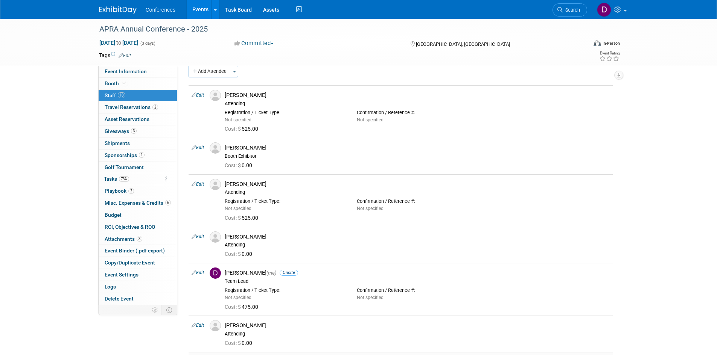
scroll to position [0, 0]
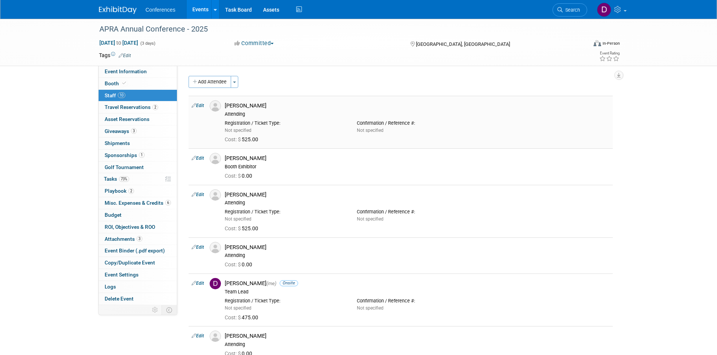
click at [196, 105] on icon at bounding box center [193, 106] width 5 height 8
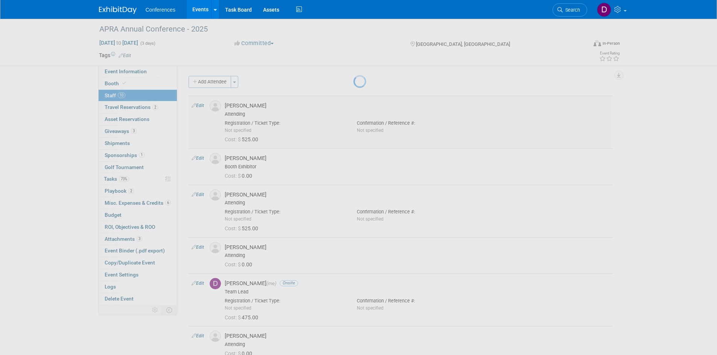
select select "b2950476-baac-4149-9ccb-795bd50b48e3"
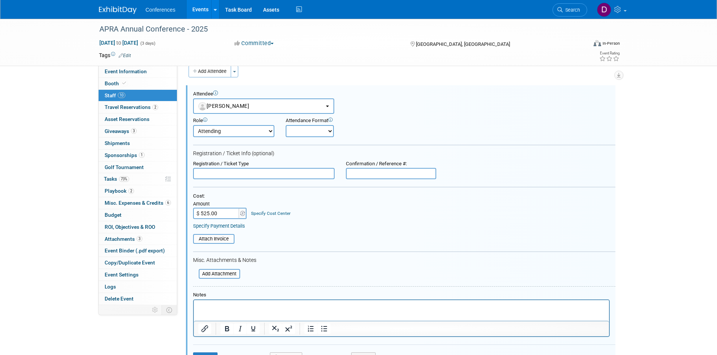
click at [226, 214] on input "$ 525.00" at bounding box center [216, 213] width 47 height 11
click at [226, 212] on input "$ 525.00" at bounding box center [216, 213] width 47 height 11
type input "$ 475.00"
click at [335, 203] on div "Cost: Amount $ 475.00 Specify Cost Center Cost Center -- Not Specified --" at bounding box center [404, 206] width 422 height 26
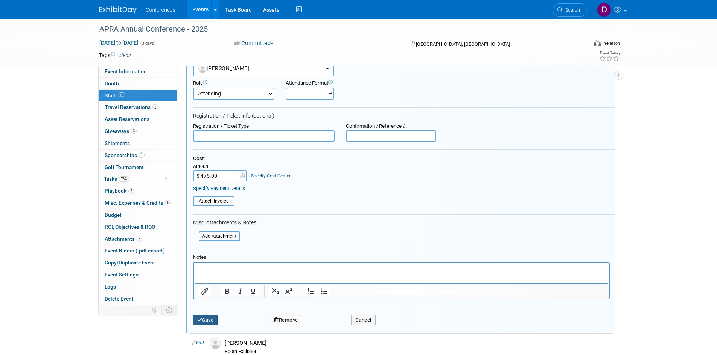
click at [211, 320] on button "Save" at bounding box center [205, 320] width 25 height 11
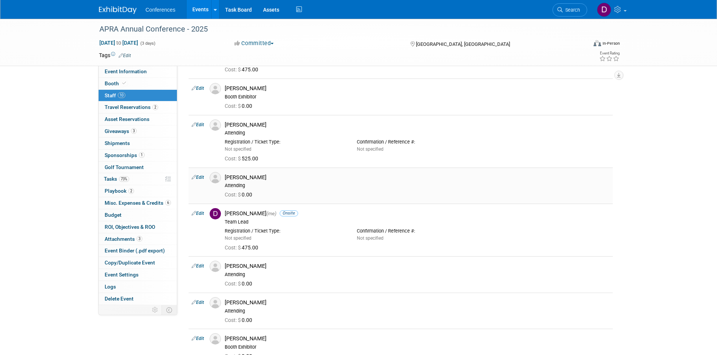
scroll to position [75, 0]
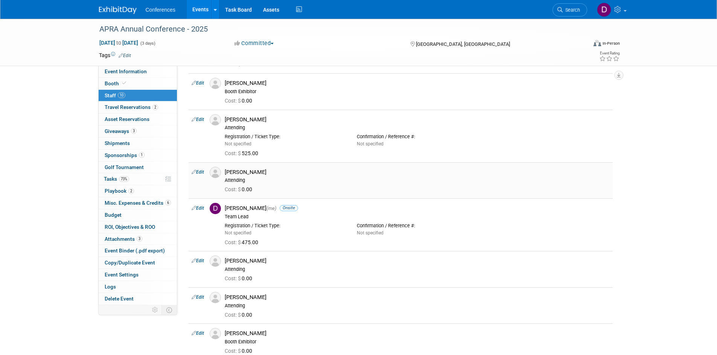
click at [197, 175] on td "Edit" at bounding box center [197, 181] width 18 height 36
click at [198, 170] on link "Edit" at bounding box center [197, 172] width 12 height 5
select select "f710a0c7-6bbd-42bf-835b-9cedd4fad76a"
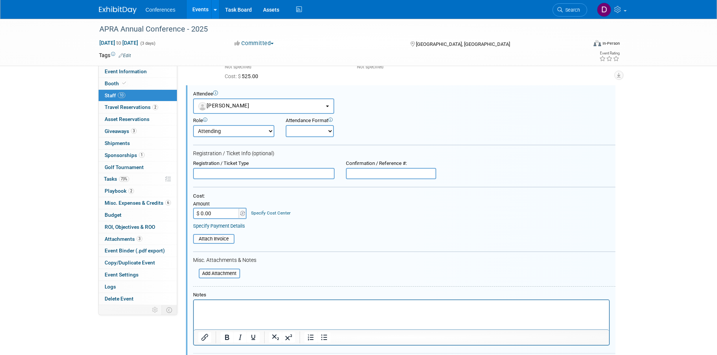
scroll to position [0, 0]
click at [214, 213] on input "$ 0.00" at bounding box center [216, 213] width 47 height 11
type input "$ 475.00"
click at [383, 221] on div "Cost: Amount $ 475.00 Specify Cost Center Cost Center -- Not Specified --" at bounding box center [404, 211] width 422 height 36
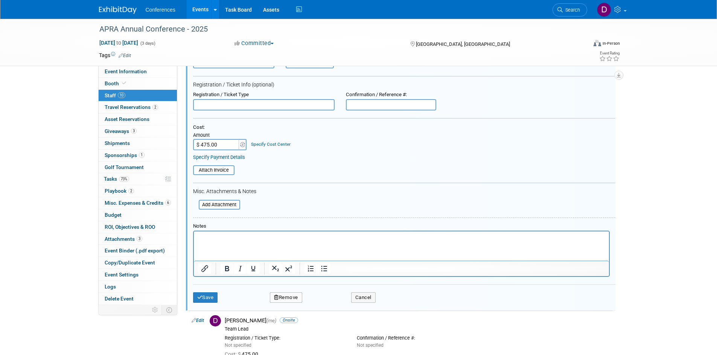
scroll to position [228, 0]
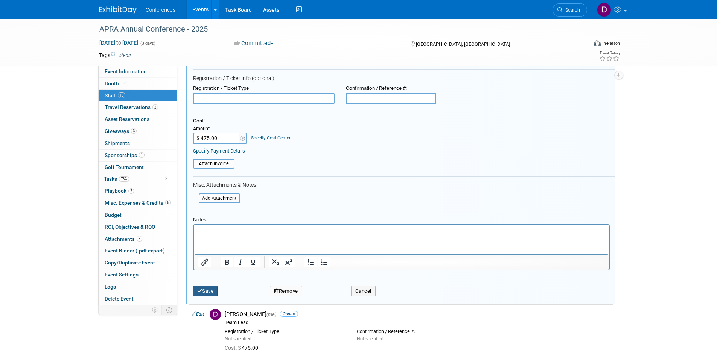
click at [201, 293] on icon "submit" at bounding box center [199, 291] width 5 height 5
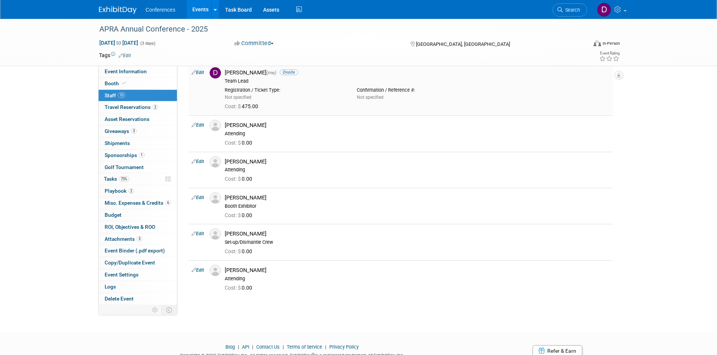
scroll to position [190, 0]
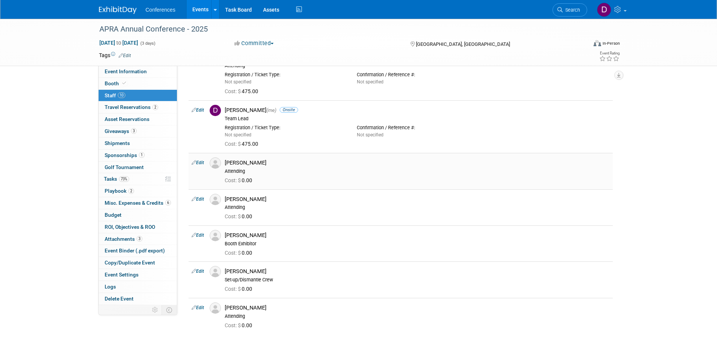
click at [201, 164] on link "Edit" at bounding box center [197, 162] width 12 height 5
select select "d8c7b484-5b81-41ee-bf30-78952d80172e"
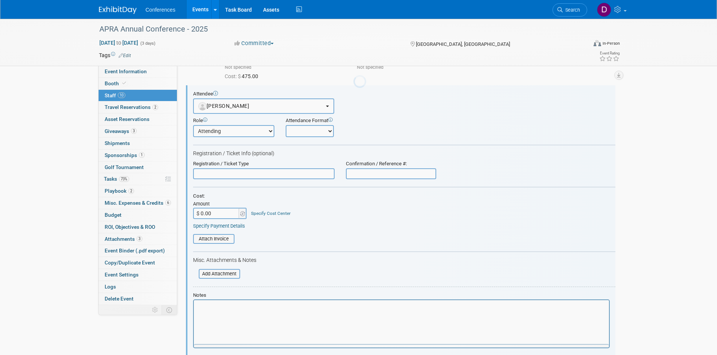
scroll to position [0, 0]
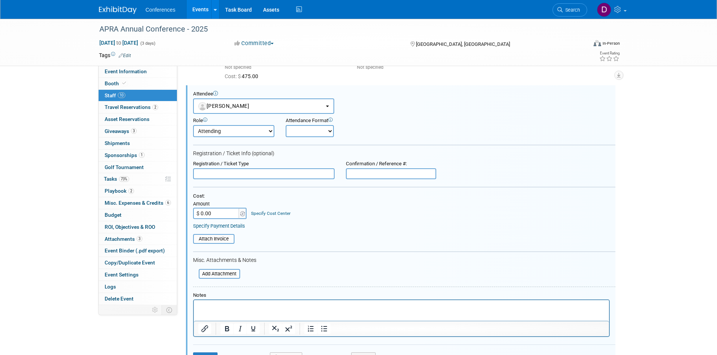
click at [221, 210] on input "$ 0.00" at bounding box center [216, 213] width 47 height 11
type input "$ 475.00"
click at [340, 214] on div "Cost: Amount $ 475.00 Specify Cost Center Cost Center -- Not Specified --" at bounding box center [404, 206] width 422 height 26
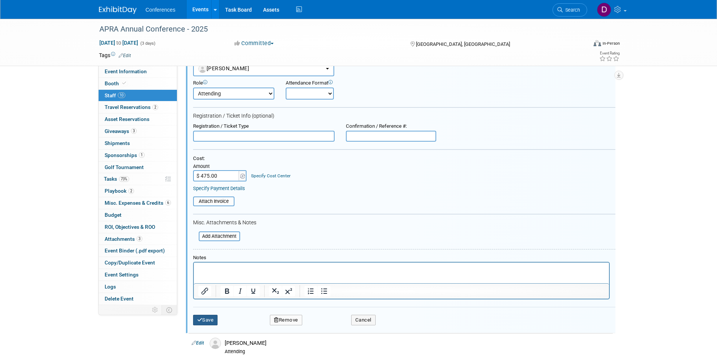
click at [207, 318] on button "Save" at bounding box center [205, 320] width 25 height 11
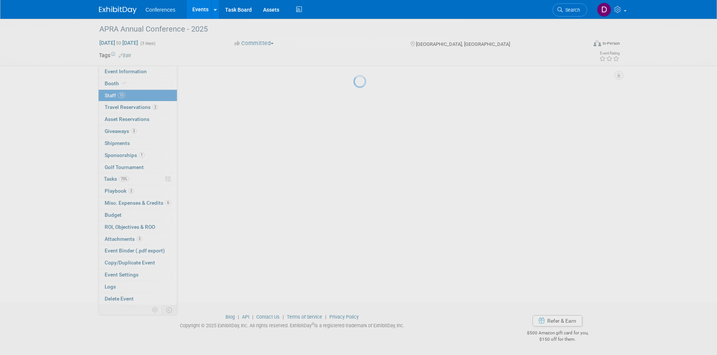
scroll to position [274, 0]
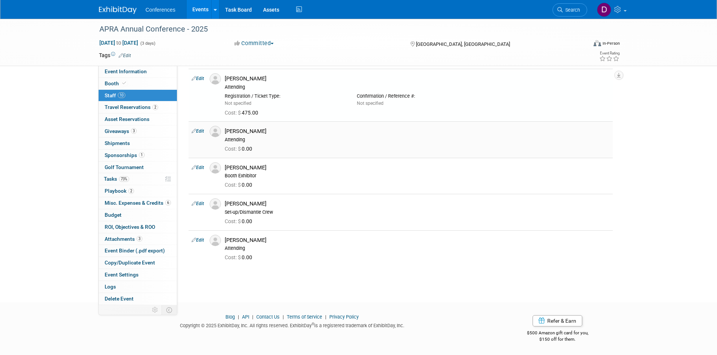
click at [200, 133] on link "Edit" at bounding box center [197, 131] width 12 height 5
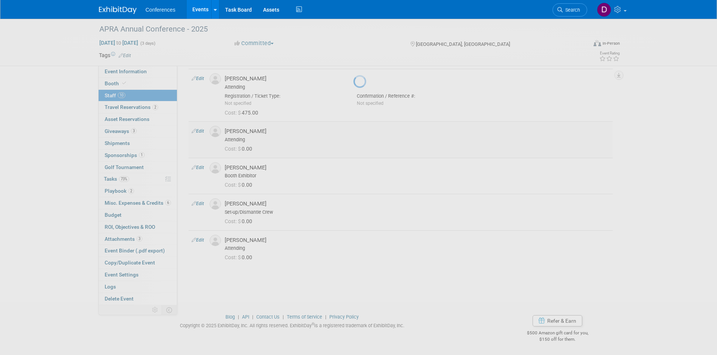
select select "f0212690-2d7c-4b09-8310-2ada27afe441"
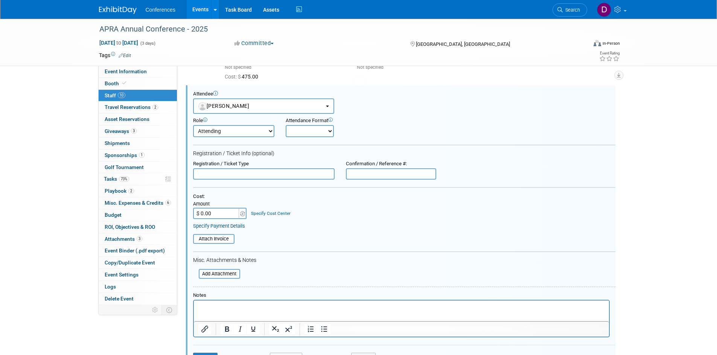
scroll to position [0, 0]
click at [216, 215] on input "$ 0.00" at bounding box center [216, 213] width 47 height 11
type input "$ 475.00"
click at [312, 209] on div "Cost: Amount $ 475.00 Specify Cost Center Cost Center -- Not Specified --" at bounding box center [404, 207] width 422 height 26
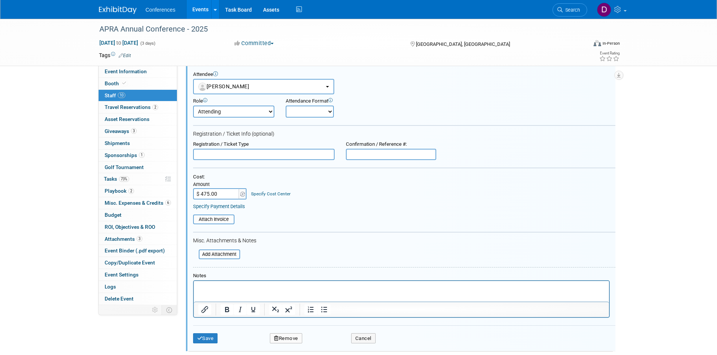
scroll to position [348, 0]
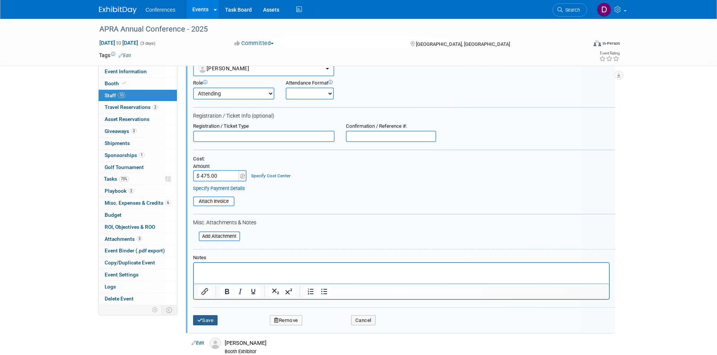
click at [208, 322] on button "Save" at bounding box center [205, 321] width 25 height 11
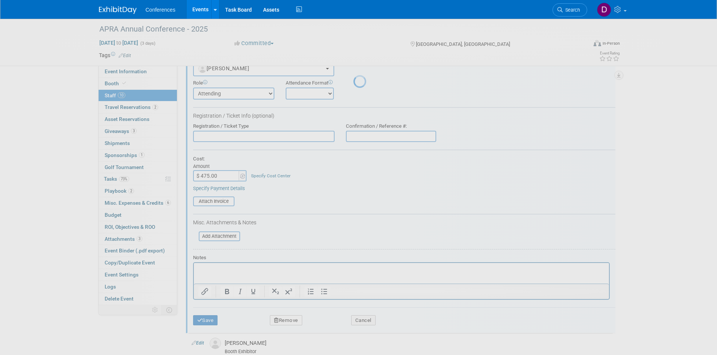
scroll to position [291, 0]
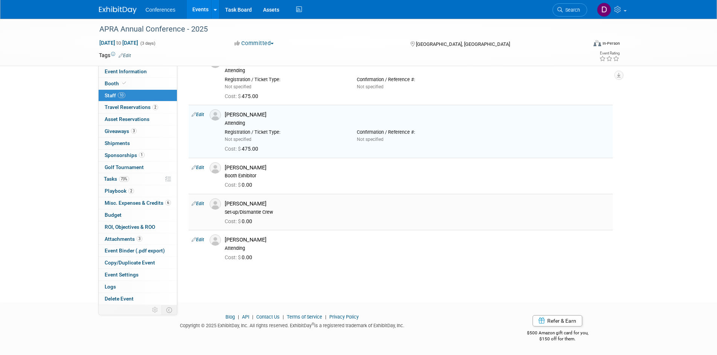
click at [198, 204] on link "Edit" at bounding box center [197, 203] width 12 height 5
select select "23877ad2-3c76-4b05-9c85-2f1aa2e14cde"
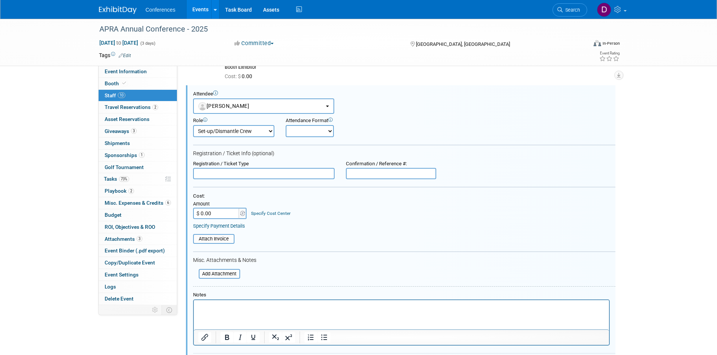
scroll to position [0, 0]
click at [218, 216] on input "$ 0.00" at bounding box center [216, 213] width 47 height 11
type input "$ 475.00"
click at [321, 202] on div "Cost: Amount $ 475.00 Specify Cost Center Cost Center -- Not Specified --" at bounding box center [404, 206] width 422 height 26
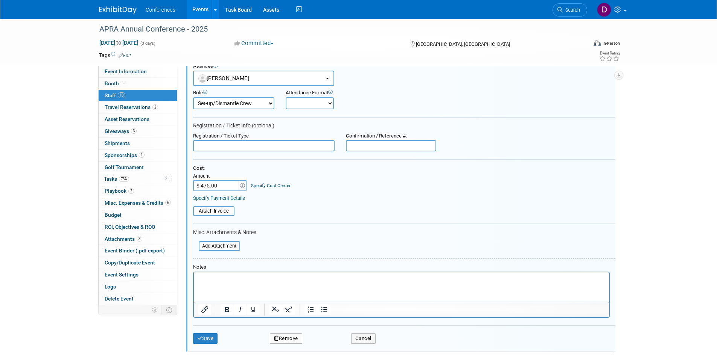
scroll to position [475, 0]
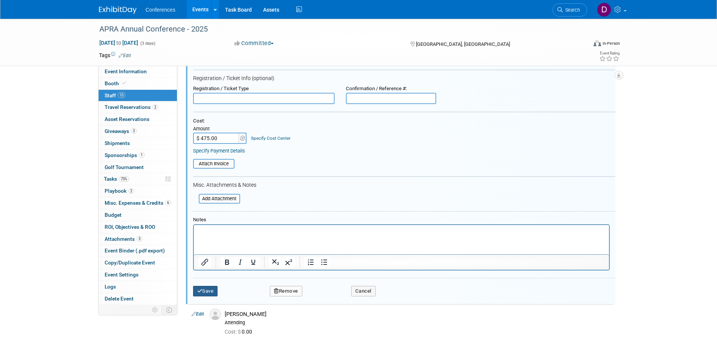
click at [210, 287] on button "Save" at bounding box center [205, 291] width 25 height 11
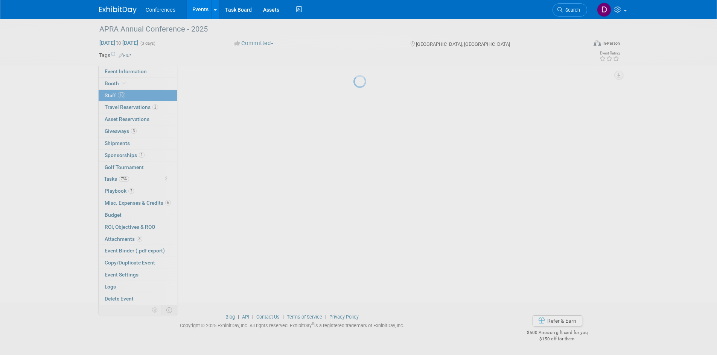
scroll to position [307, 0]
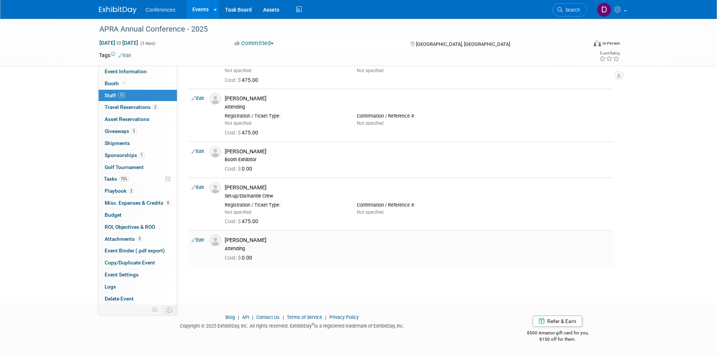
click at [199, 241] on link "Edit" at bounding box center [197, 240] width 12 height 5
select select "fad584cb-36f8-4919-9b98-276ef7dd9aa4"
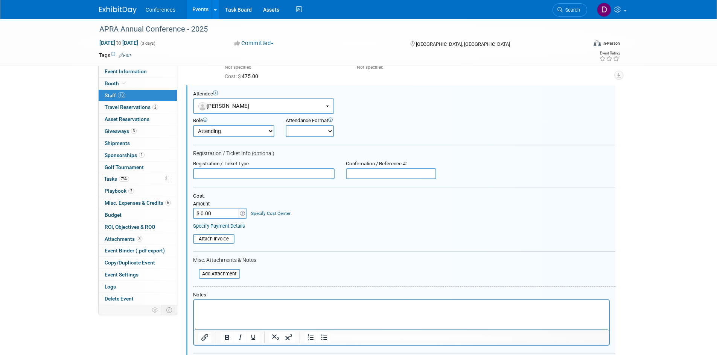
scroll to position [0, 0]
click at [211, 209] on input "$ 0.00" at bounding box center [216, 213] width 47 height 11
type input "$ 475.00"
click at [329, 215] on div "Cost: Amount $ 475.00 Specify Cost Center Cost Center -- Not Specified --" at bounding box center [404, 206] width 422 height 26
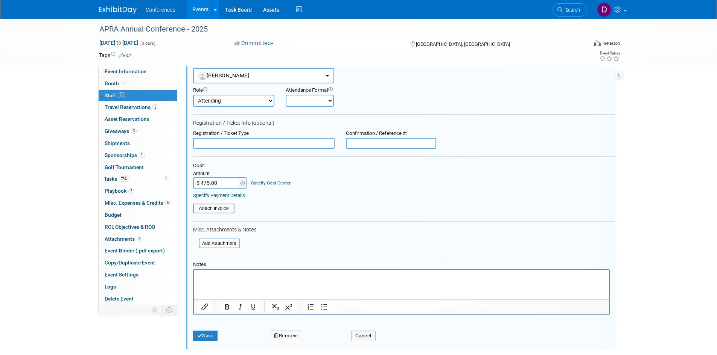
scroll to position [527, 0]
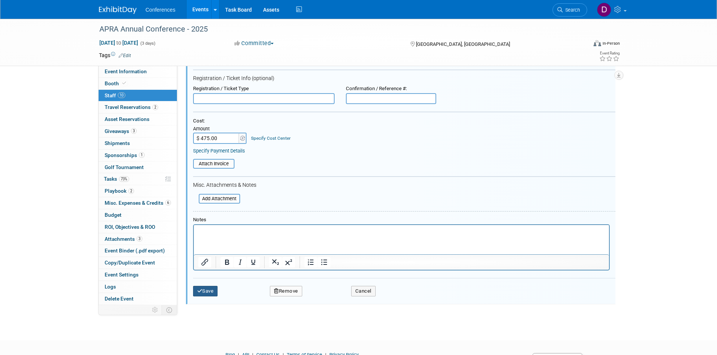
click at [212, 290] on button "Save" at bounding box center [205, 291] width 25 height 11
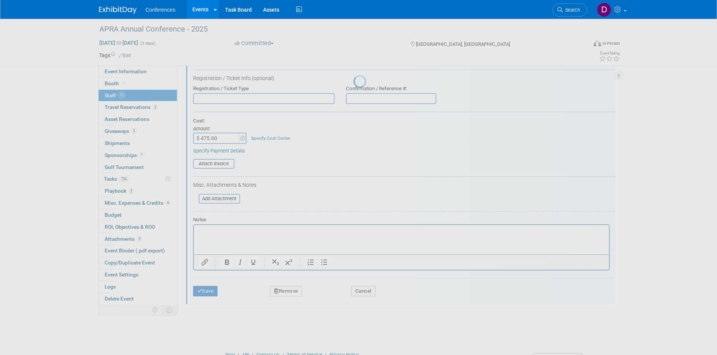
scroll to position [324, 0]
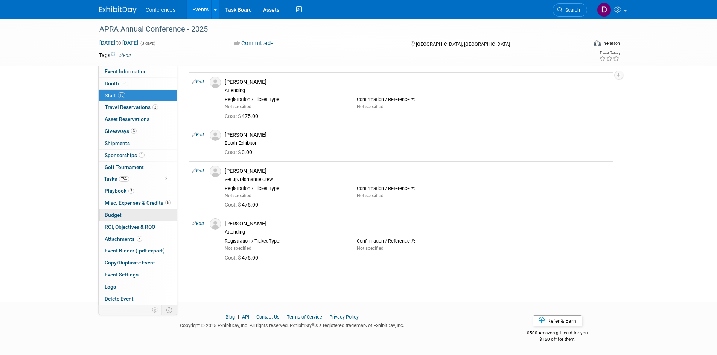
click at [110, 215] on span "Budget" at bounding box center [113, 215] width 17 height 6
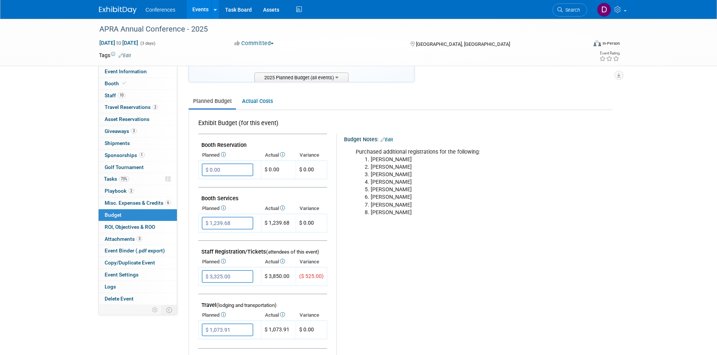
scroll to position [38, 0]
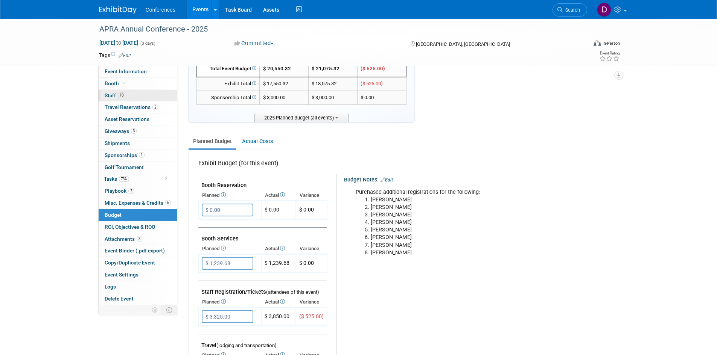
click at [112, 95] on span "Staff 10" at bounding box center [115, 96] width 21 height 6
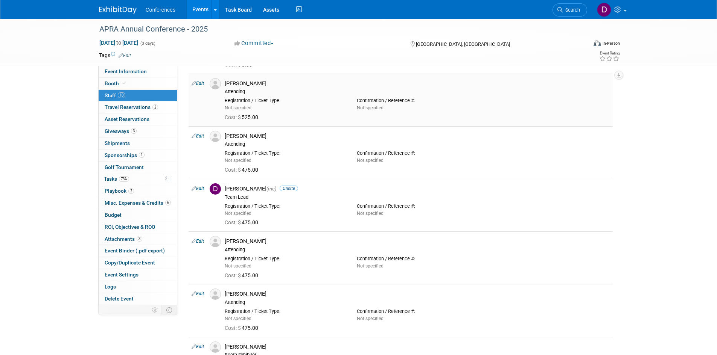
scroll to position [113, 0]
click at [111, 214] on span "Budget" at bounding box center [113, 215] width 17 height 6
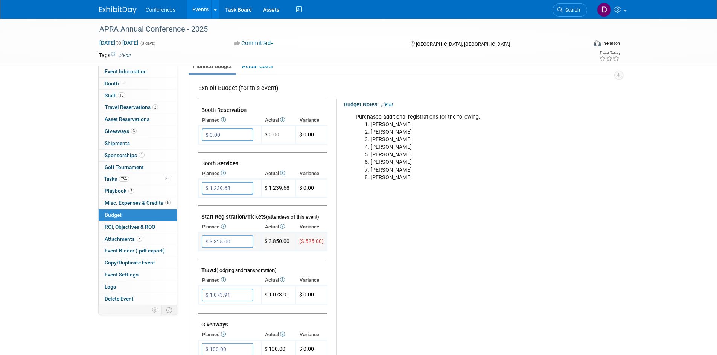
click at [287, 243] on td "$ 3,850.00" at bounding box center [278, 242] width 35 height 18
click at [128, 199] on link "6 Misc. Expenses & Credits 6" at bounding box center [138, 203] width 78 height 12
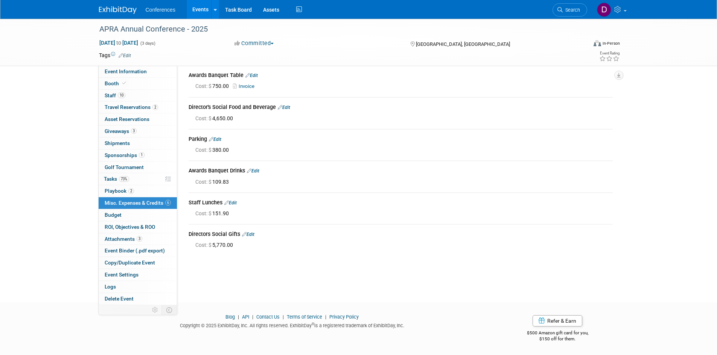
scroll to position [0, 0]
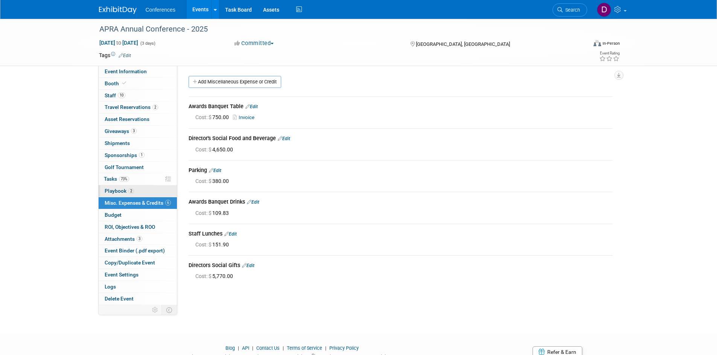
click at [114, 192] on span "Playbook 2" at bounding box center [119, 191] width 29 height 6
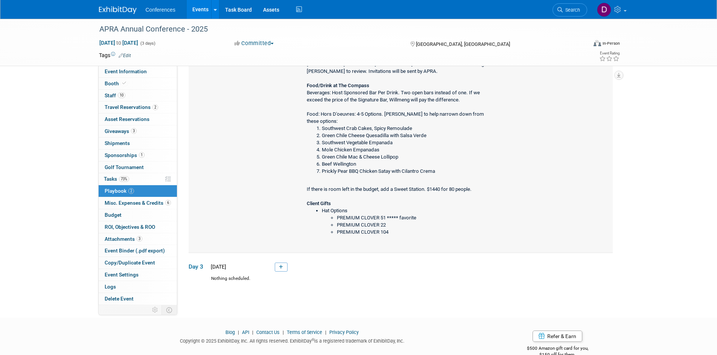
scroll to position [38, 0]
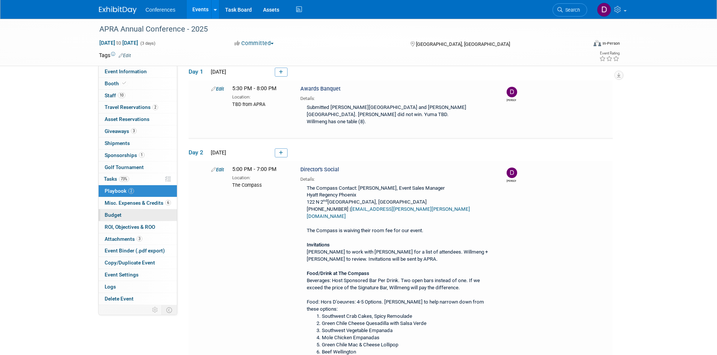
click at [105, 214] on span "Budget" at bounding box center [113, 215] width 17 height 6
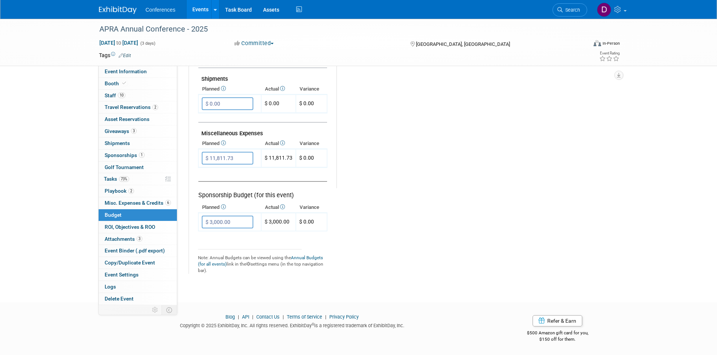
scroll to position [188, 0]
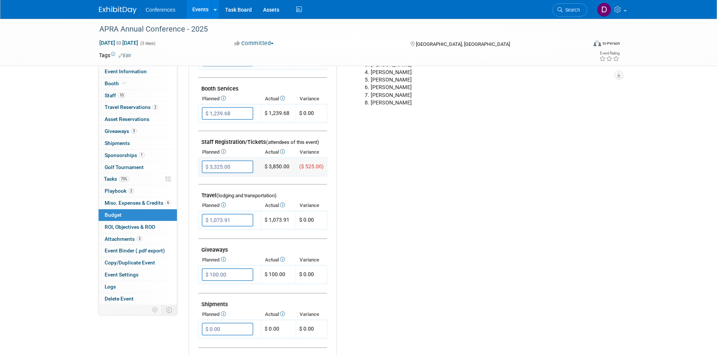
click at [307, 165] on span "($ 525.00)" at bounding box center [311, 167] width 24 height 6
click at [293, 166] on td "$ 3,850.00" at bounding box center [278, 167] width 35 height 18
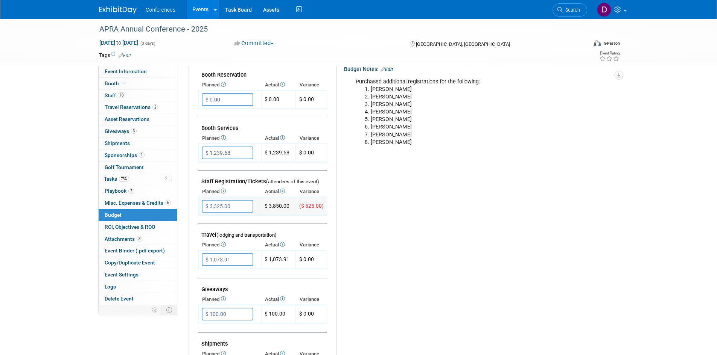
scroll to position [0, 0]
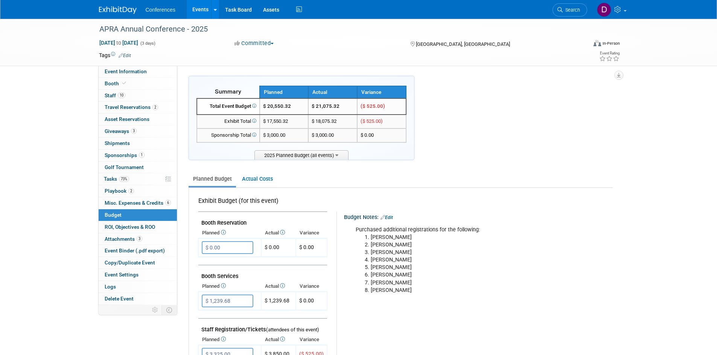
click at [74, 217] on div "APRA Annual Conference - 2025 [DATE] to [DATE] (3 days) [DATE] to [DATE] Commit…" at bounding box center [358, 361] width 717 height 684
click at [261, 182] on link "Actual Costs" at bounding box center [256, 179] width 39 height 14
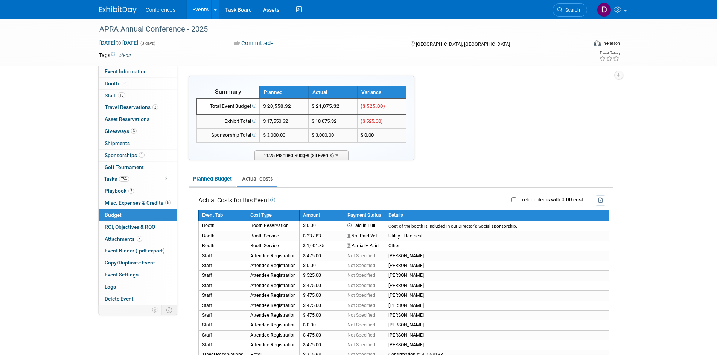
click at [219, 176] on link "Planned Budget" at bounding box center [211, 179] width 47 height 14
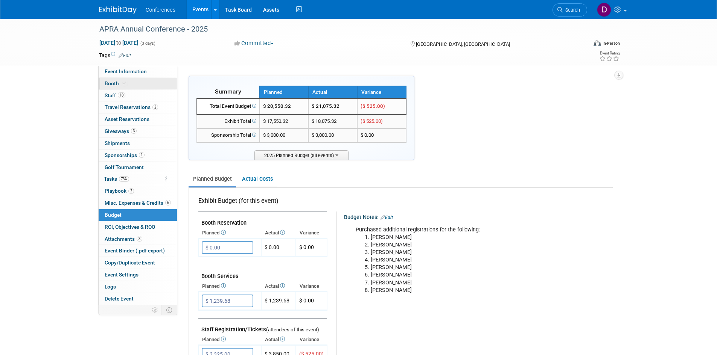
click at [112, 82] on span "Booth" at bounding box center [116, 83] width 23 height 6
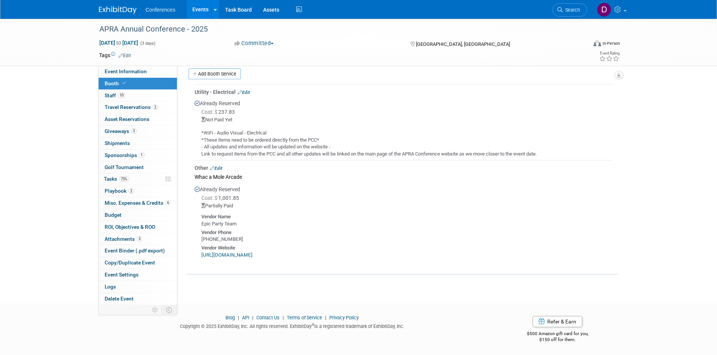
scroll to position [163, 0]
click at [217, 169] on link "Edit" at bounding box center [216, 167] width 12 height 5
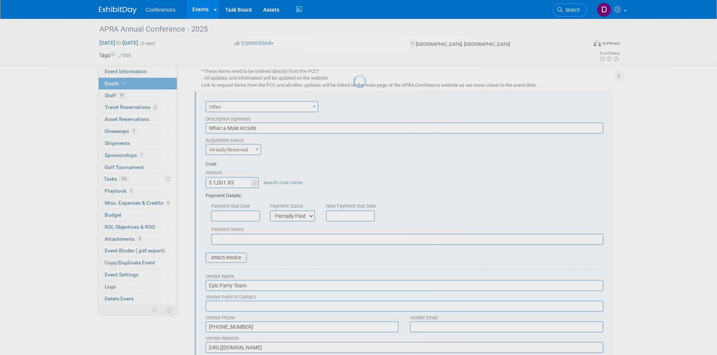
scroll to position [238, 0]
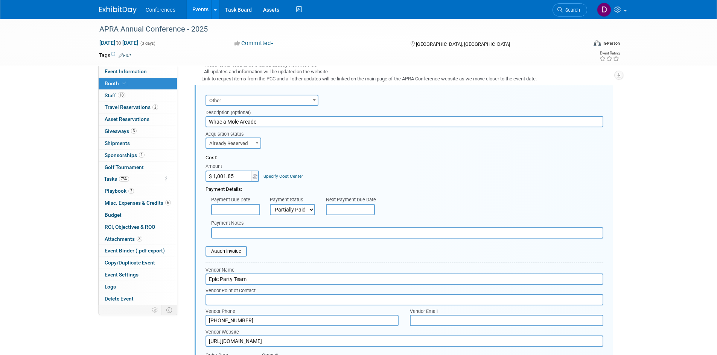
click at [309, 210] on select "Not Paid Yet Partially Paid Paid in Full" at bounding box center [292, 209] width 45 height 11
select select "1"
click at [270, 204] on select "Not Paid Yet Partially Paid Paid in Full" at bounding box center [292, 209] width 45 height 11
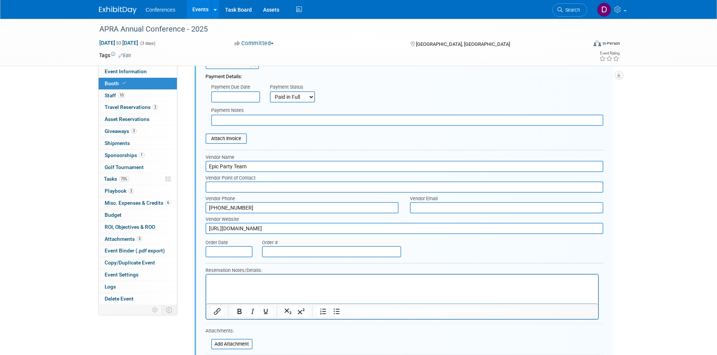
scroll to position [426, 0]
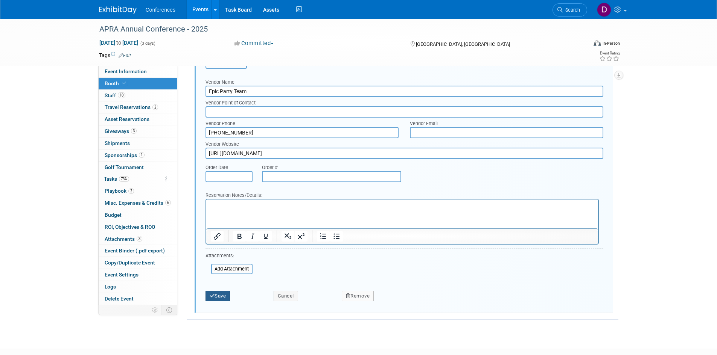
click at [225, 298] on button "Save" at bounding box center [217, 296] width 25 height 11
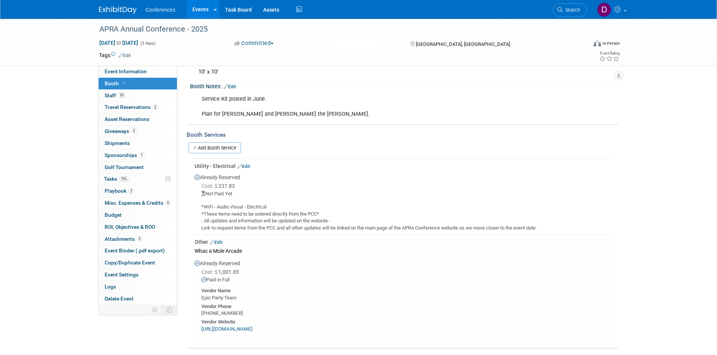
scroll to position [88, 0]
click at [249, 163] on div "Utility - Electrical Edit" at bounding box center [403, 167] width 418 height 8
click at [250, 164] on div "Utility - Electrical Edit" at bounding box center [403, 167] width 418 height 8
click at [248, 167] on link "Edit" at bounding box center [243, 166] width 12 height 5
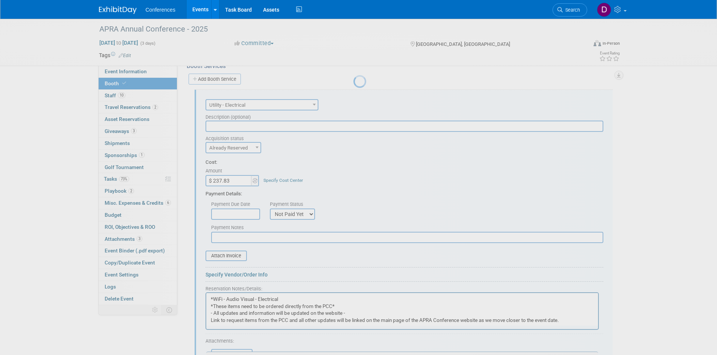
scroll to position [0, 0]
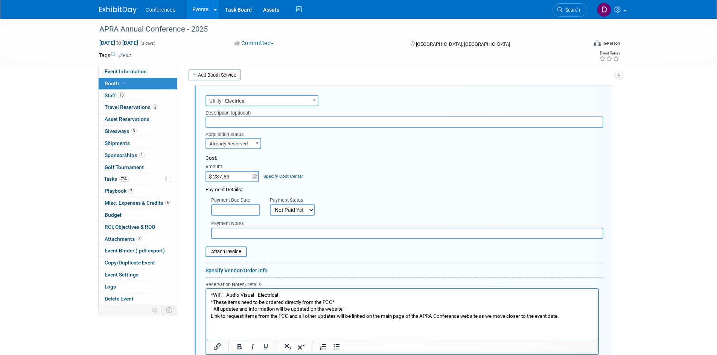
click at [290, 210] on select "Not Paid Yet Partially Paid Paid in Full" at bounding box center [292, 210] width 45 height 11
select select "1"
click at [270, 205] on select "Not Paid Yet Partially Paid Paid in Full" at bounding box center [292, 210] width 45 height 11
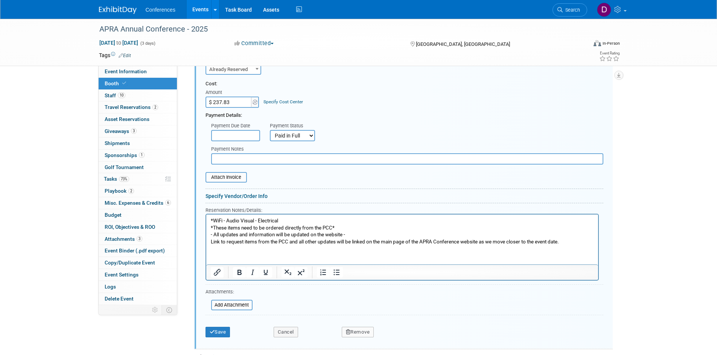
scroll to position [237, 0]
click at [217, 331] on button "Save" at bounding box center [217, 332] width 25 height 11
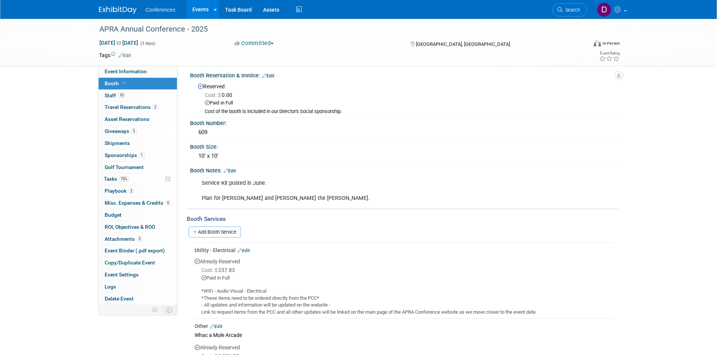
scroll to position [0, 0]
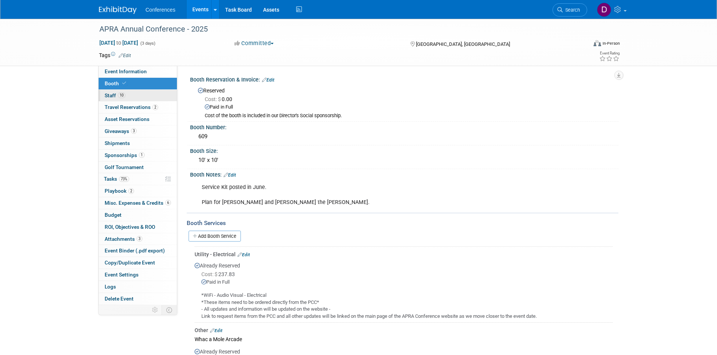
click at [108, 97] on span "Staff 10" at bounding box center [115, 96] width 21 height 6
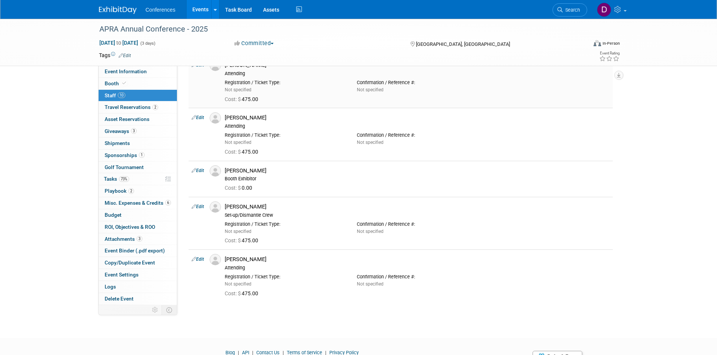
scroll to position [301, 0]
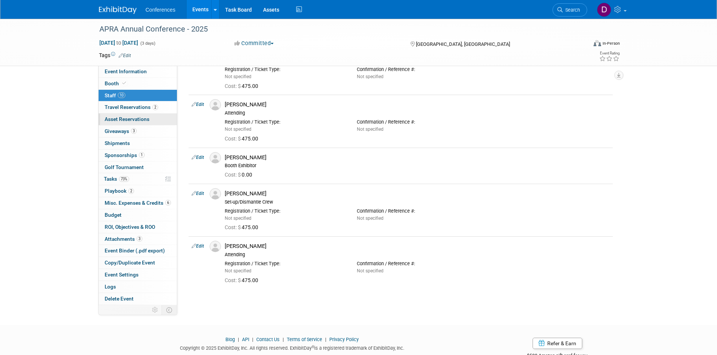
click at [120, 118] on span "Asset Reservations 0" at bounding box center [127, 119] width 45 height 6
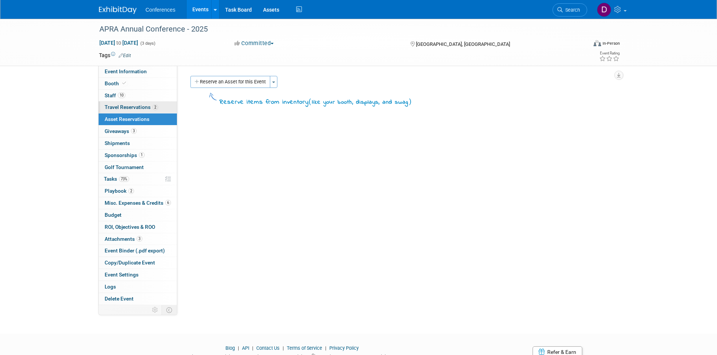
click at [123, 108] on span "Travel Reservations 2" at bounding box center [131, 107] width 53 height 6
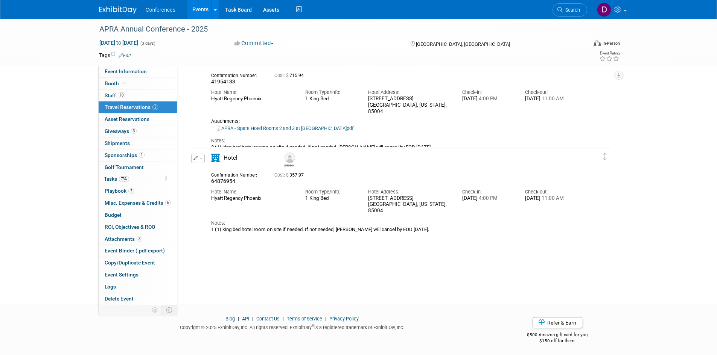
scroll to position [50, 0]
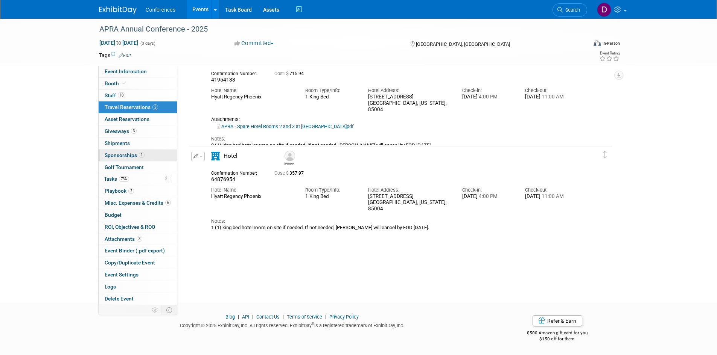
click at [115, 155] on span "Sponsorships 1" at bounding box center [125, 155] width 40 height 6
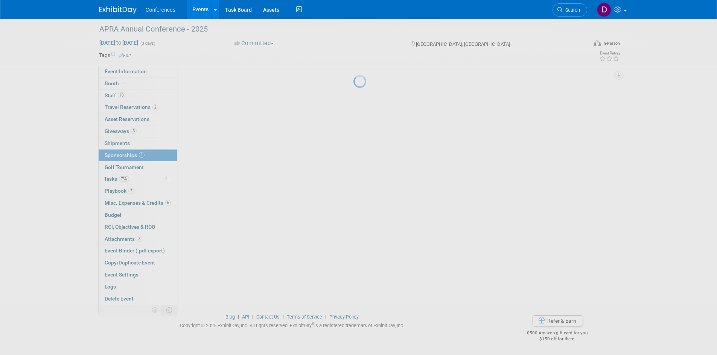
scroll to position [0, 0]
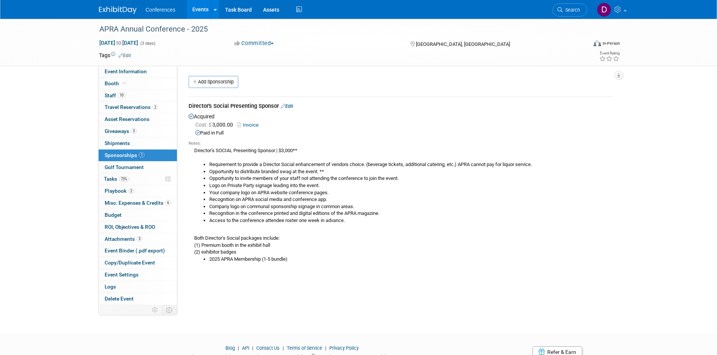
click at [79, 153] on div "APRA Annual Conference - 2025 [DATE] to [DATE] (3 days) [DATE] to [DATE] Commit…" at bounding box center [358, 170] width 717 height 302
click at [149, 203] on span "Misc. Expenses & Credits 6" at bounding box center [138, 203] width 66 height 6
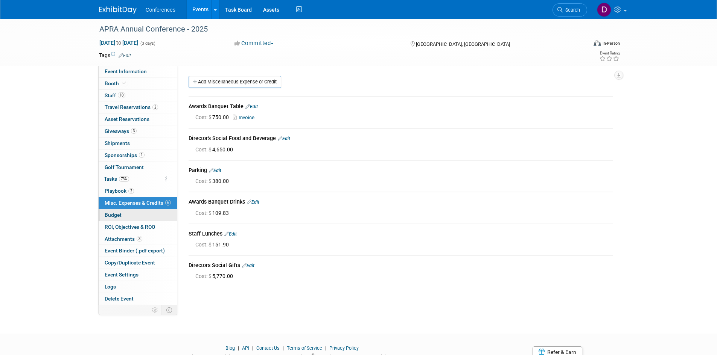
click at [103, 216] on link "Budget" at bounding box center [138, 216] width 78 height 12
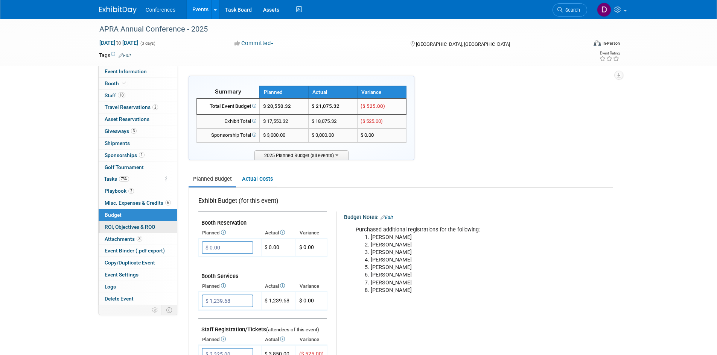
click at [112, 225] on span "ROI, Objectives & ROO 0" at bounding box center [130, 227] width 50 height 6
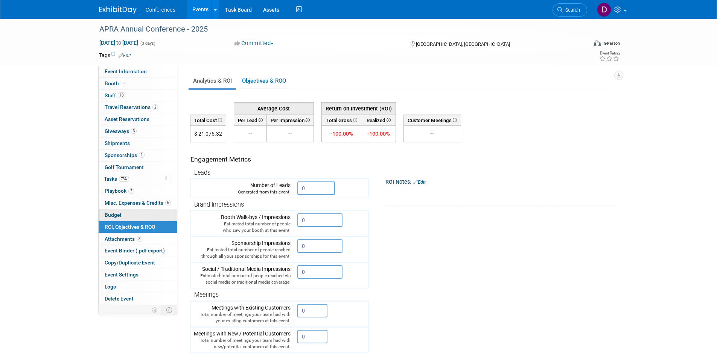
click at [113, 214] on span "Budget" at bounding box center [113, 215] width 17 height 6
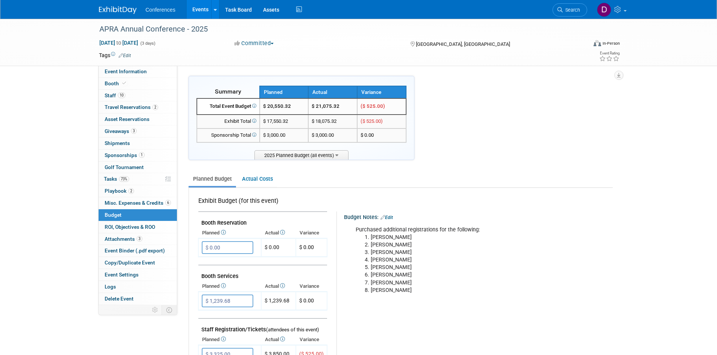
click at [56, 207] on div "APRA Annual Conference - 2025 [DATE] to [DATE] (3 days) [DATE] to [DATE] Commit…" at bounding box center [358, 361] width 717 height 684
click at [330, 157] on span "2025 Planned Budget (all events)" at bounding box center [301, 154] width 94 height 9
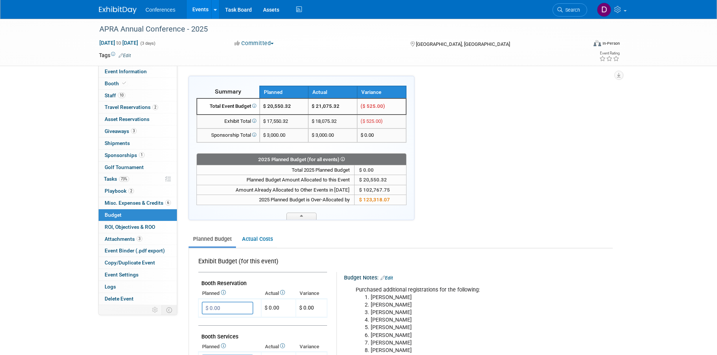
click at [330, 157] on div "2025 Planned Budget (for all events)" at bounding box center [301, 159] width 209 height 9
click at [295, 216] on span at bounding box center [301, 216] width 30 height 7
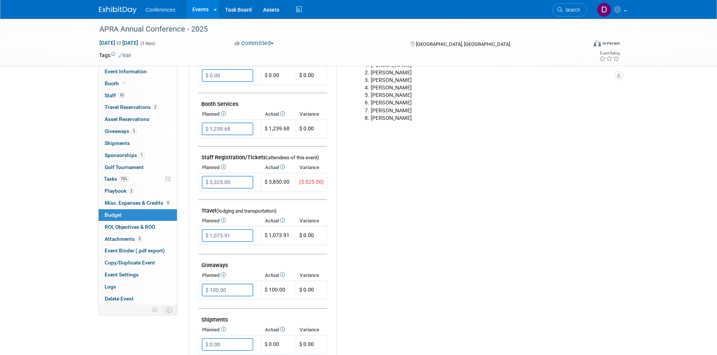
scroll to position [188, 0]
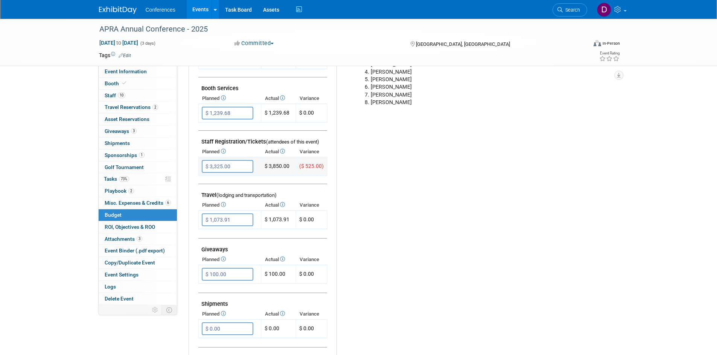
click at [283, 163] on td "$ 3,850.00" at bounding box center [278, 167] width 35 height 18
click at [280, 166] on td "$ 3,850.00" at bounding box center [278, 167] width 35 height 18
click at [225, 152] on icon at bounding box center [223, 151] width 6 height 5
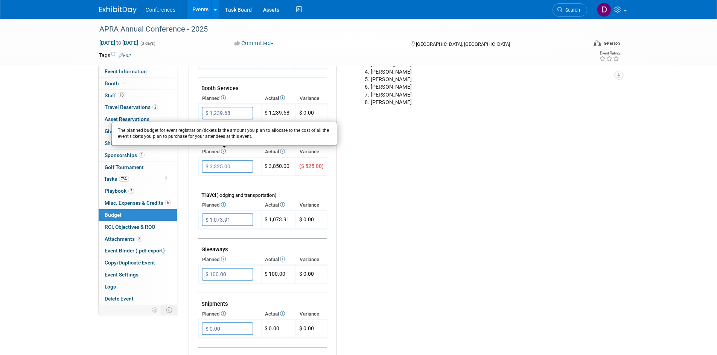
click at [225, 152] on icon at bounding box center [223, 151] width 6 height 5
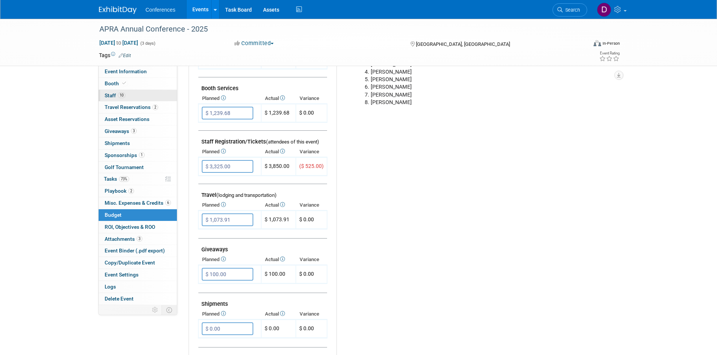
click at [114, 95] on span "Staff 10" at bounding box center [115, 96] width 21 height 6
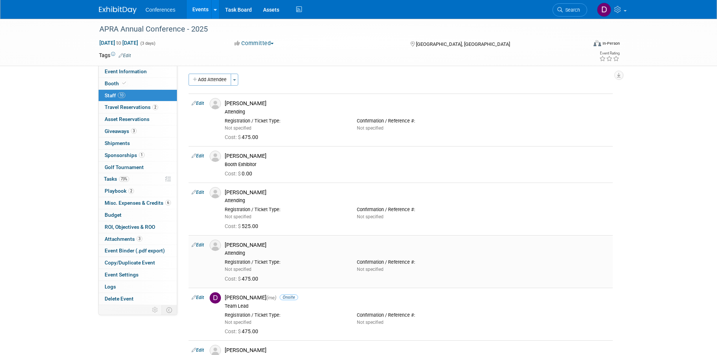
scroll to position [0, 0]
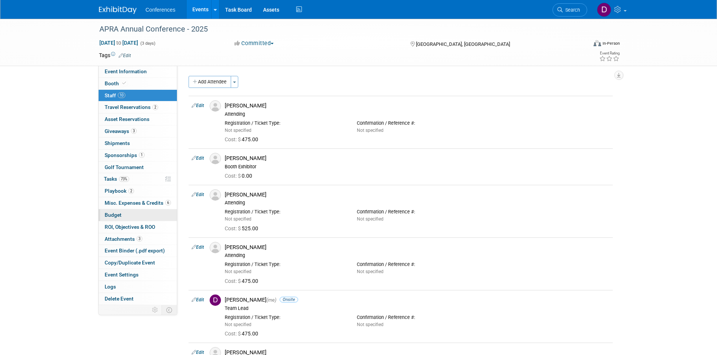
click at [111, 214] on span "Budget" at bounding box center [113, 215] width 17 height 6
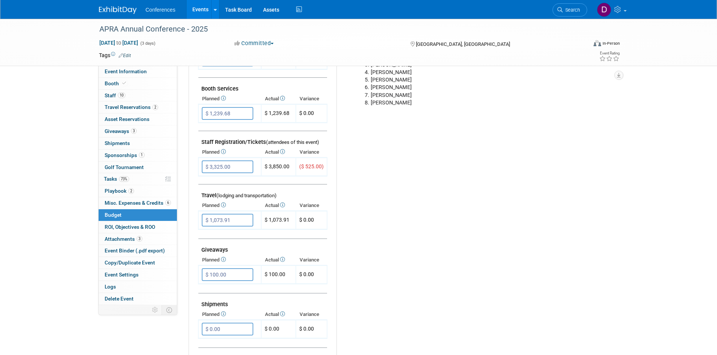
scroll to position [188, 0]
click at [236, 166] on input "$ 3,325.00" at bounding box center [228, 166] width 52 height 13
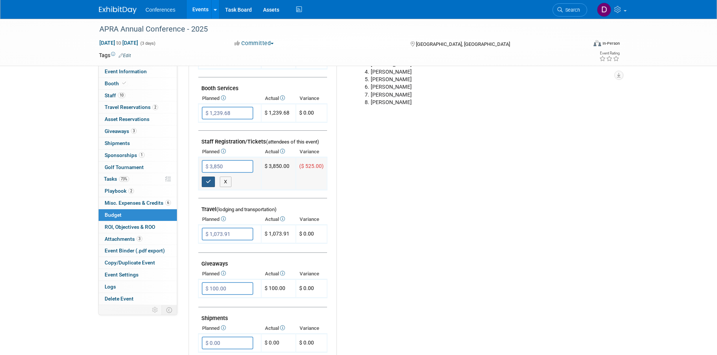
type input "$ 3,850.00"
click at [206, 184] on icon "button" at bounding box center [208, 181] width 5 height 5
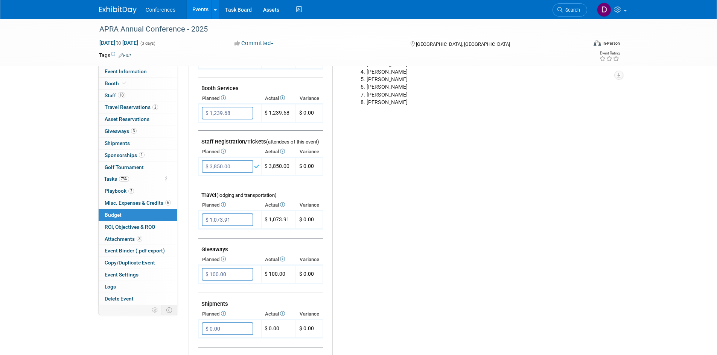
click at [480, 193] on div "Budget Notes: Edit Purchased additional registrations for the following: [PERSO…" at bounding box center [468, 219] width 273 height 390
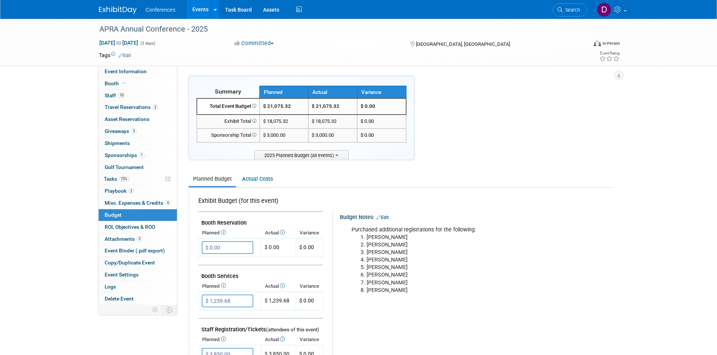
click at [367, 248] on li "[PERSON_NAME]" at bounding box center [479, 245] width 226 height 8
click at [373, 234] on li "[PERSON_NAME]" at bounding box center [479, 238] width 226 height 8
click at [68, 138] on div "APRA Annual Conference - 2025 [DATE] to [DATE] (3 days) [DATE] to [DATE] Commit…" at bounding box center [358, 361] width 717 height 684
click at [42, 124] on div "APRA Annual Conference - 2025 [DATE] to [DATE] (3 days) [DATE] to [DATE] Commit…" at bounding box center [358, 361] width 717 height 684
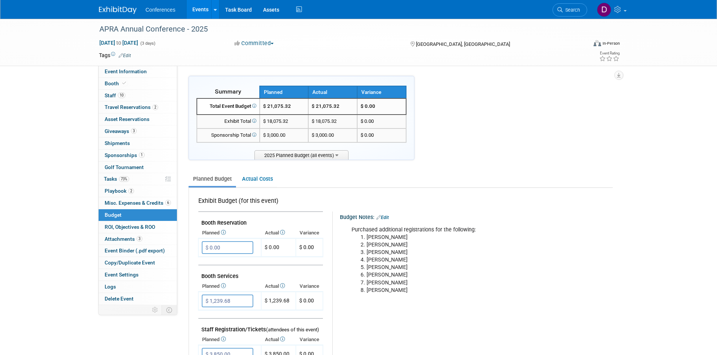
click at [73, 269] on div "APRA Annual Conference - 2025 [DATE] to [DATE] (3 days) [DATE] to [DATE] Commit…" at bounding box center [358, 361] width 717 height 684
click at [47, 159] on div "APRA Annual Conference - 2025 [DATE] to [DATE] (3 days) [DATE] to [DATE] Commit…" at bounding box center [358, 361] width 717 height 684
click at [77, 164] on div "APRA Annual Conference - 2025 [DATE] to [DATE] (3 days) [DATE] to [DATE] Commit…" at bounding box center [358, 361] width 717 height 684
click at [84, 177] on div "APRA Annual Conference - 2025 [DATE] to [DATE] (3 days) [DATE] to [DATE] Commit…" at bounding box center [358, 361] width 717 height 684
click at [112, 178] on span "Tasks 73%" at bounding box center [116, 179] width 25 height 6
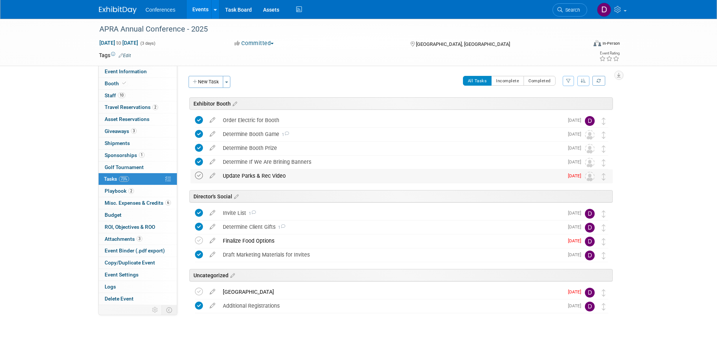
click at [199, 177] on icon at bounding box center [199, 176] width 8 height 8
click at [199, 243] on icon at bounding box center [199, 241] width 8 height 8
click at [36, 230] on div "APRA Annual Conference - 2025 [DATE] to [DATE] (3 days) [DATE] to [DATE] Commit…" at bounding box center [358, 189] width 717 height 341
click at [115, 215] on span "Budget" at bounding box center [113, 215] width 17 height 6
